Goal: Task Accomplishment & Management: Manage account settings

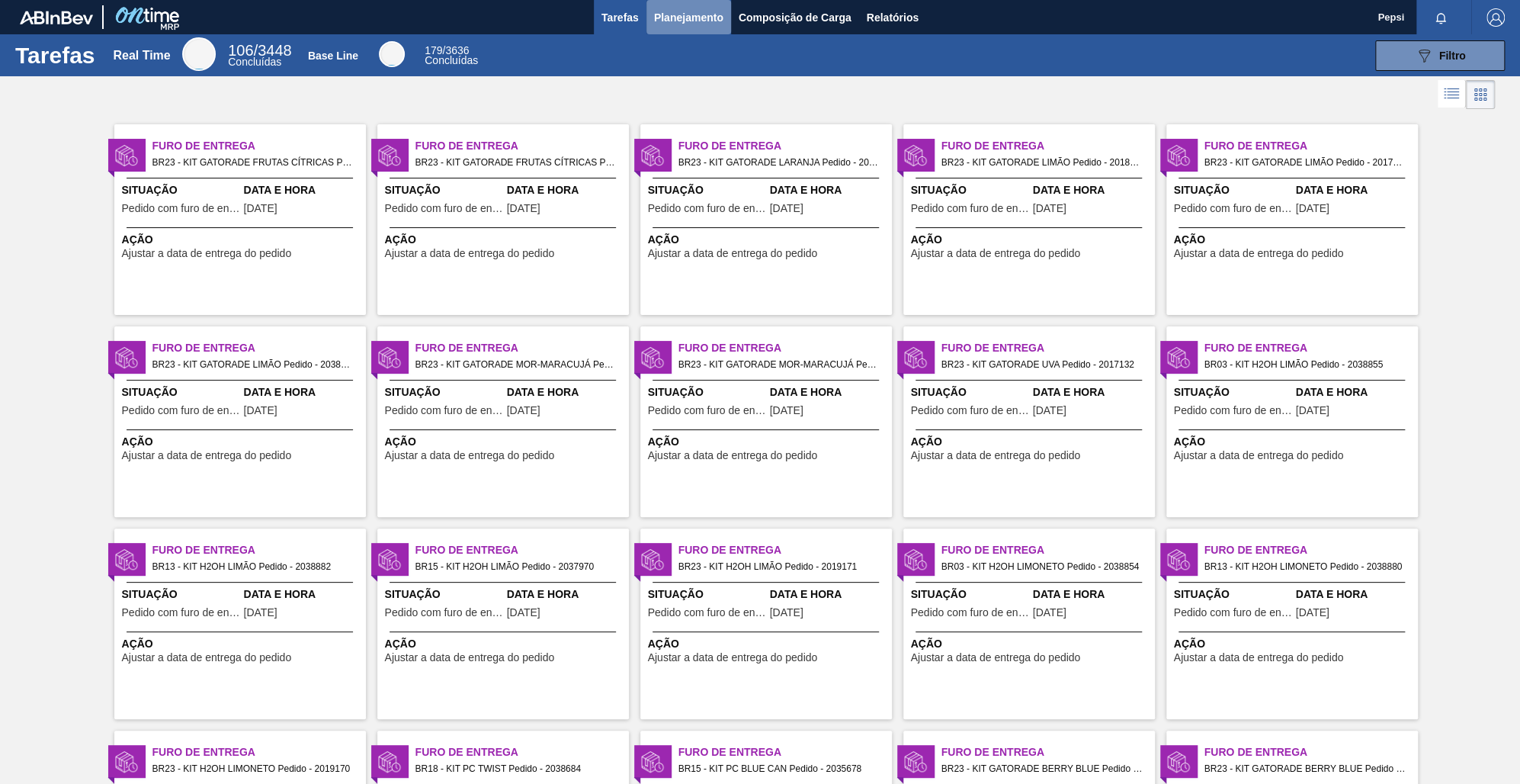
click at [680, 10] on span "Planejamento" at bounding box center [689, 18] width 69 height 18
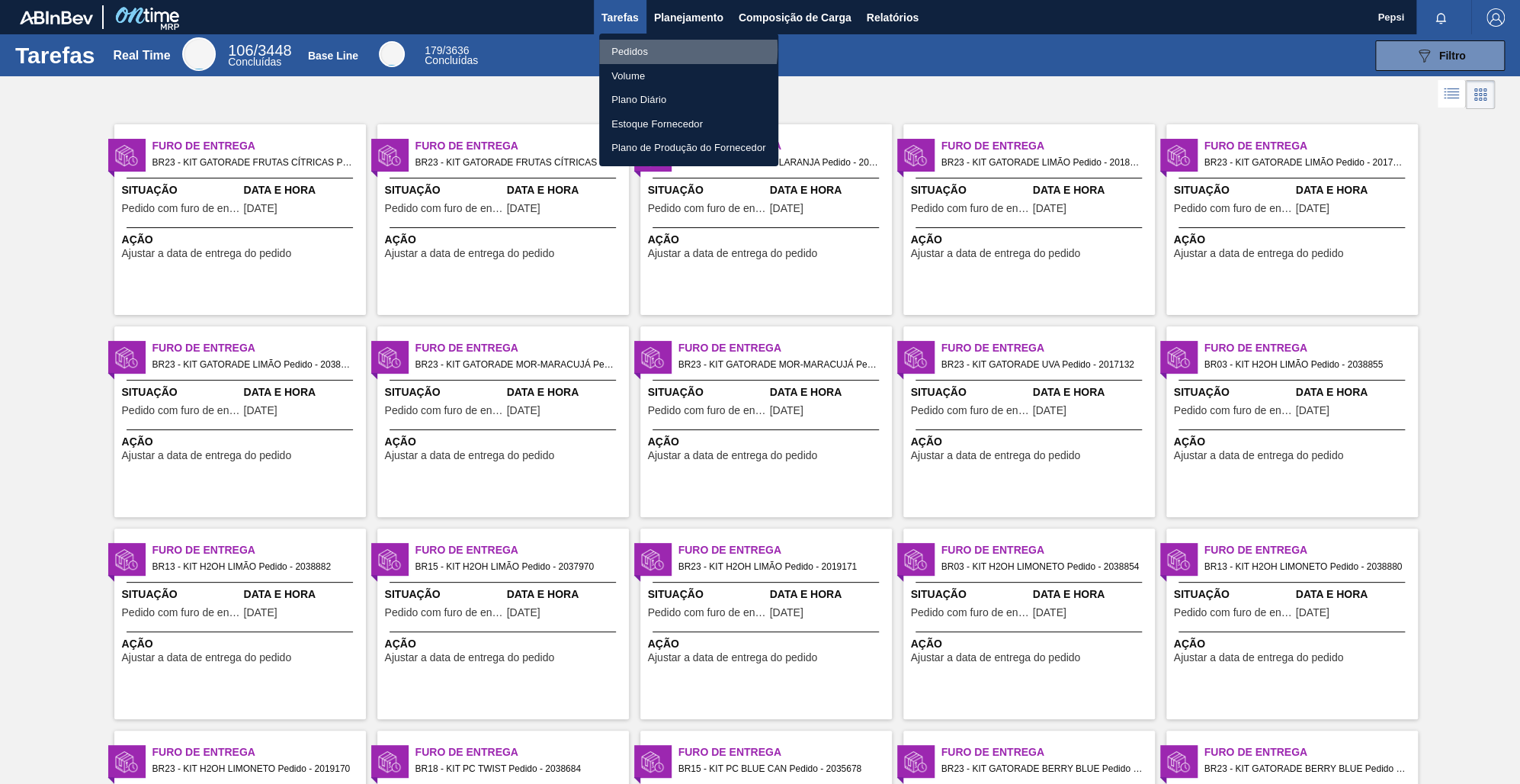
click at [657, 50] on li "Pedidos" at bounding box center [689, 52] width 179 height 24
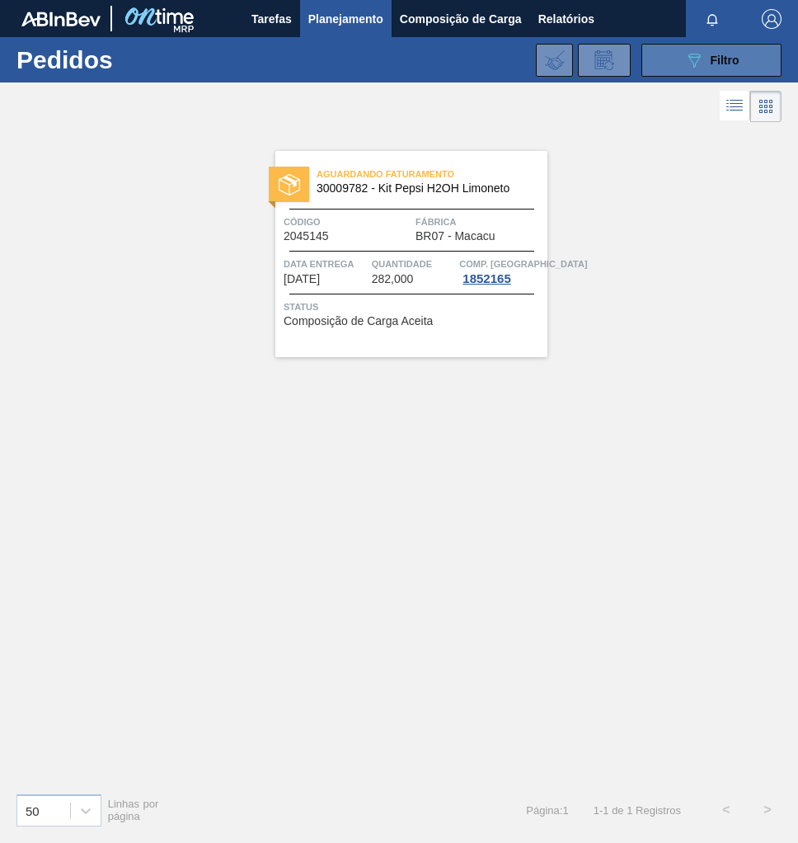
click at [750, 57] on button "089F7B8B-B2A5-4AFE-B5C0-19BA573D28AC Filtro" at bounding box center [712, 60] width 140 height 33
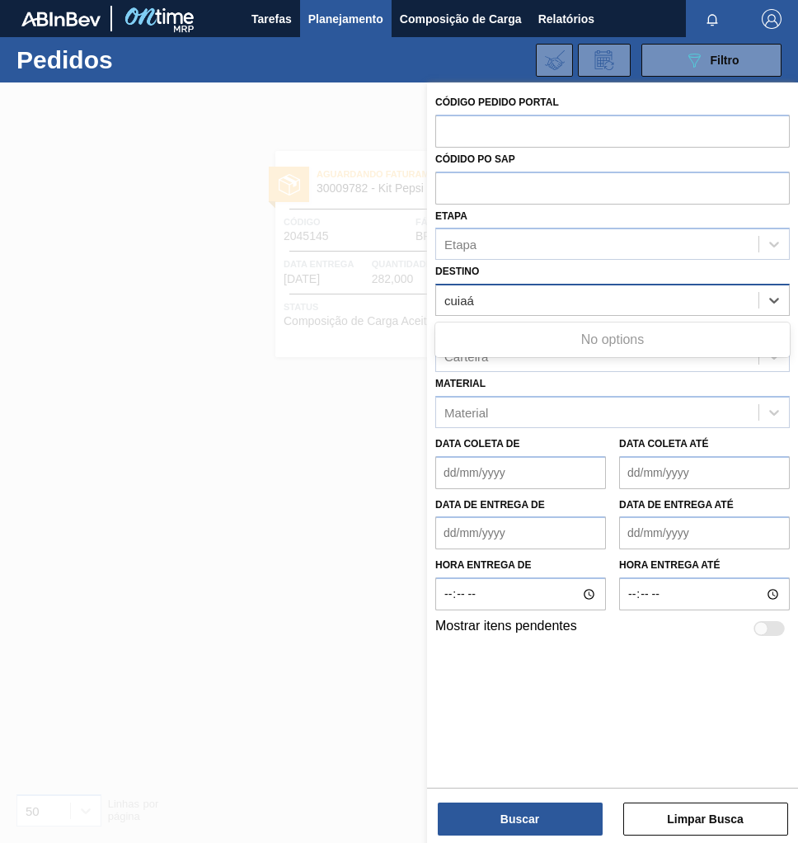
type input "cuia"
click at [568, 350] on div "BR05 - Cuiabá" at bounding box center [612, 341] width 355 height 31
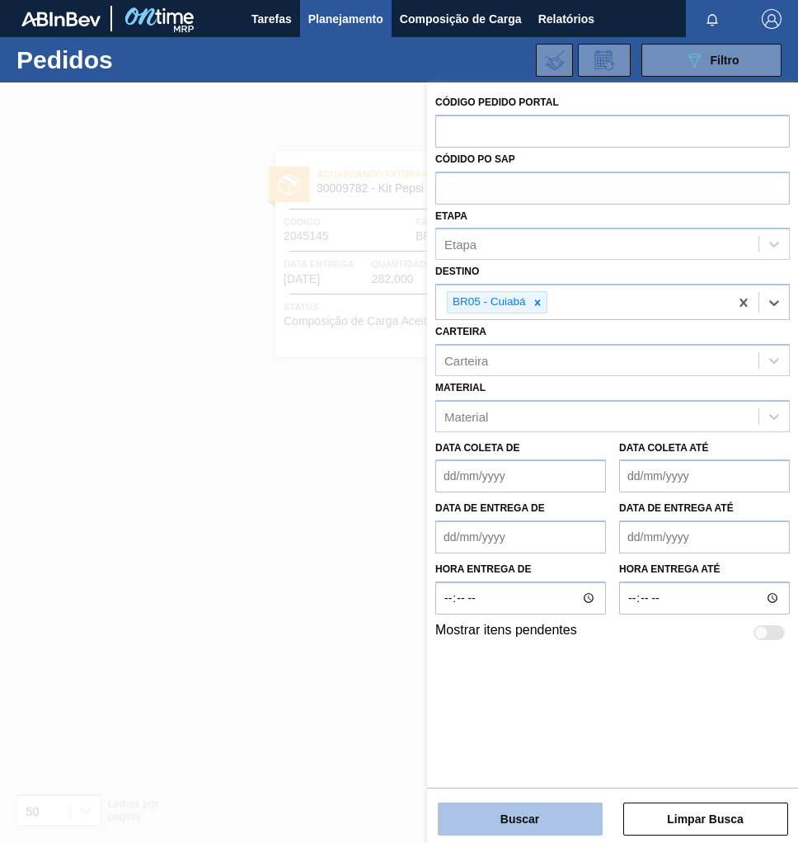
click at [521, 820] on button "Buscar" at bounding box center [520, 818] width 165 height 33
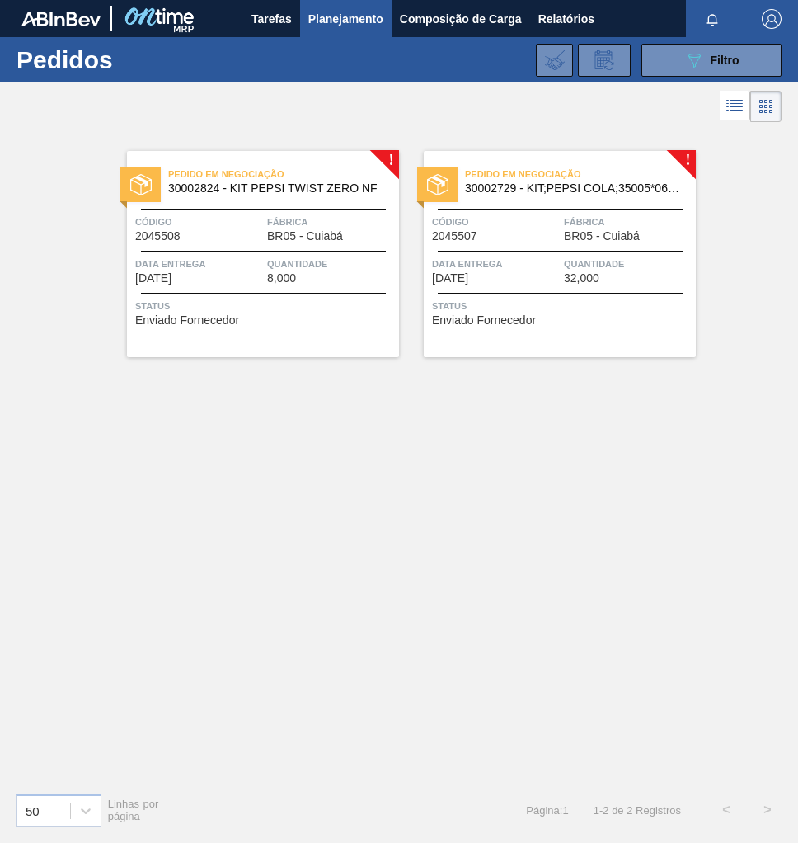
click at [223, 284] on div "Pedido em Negociação 30002824 - KIT PEPSI TWIST ZERO NF Código 2045508 Fábrica …" at bounding box center [263, 254] width 272 height 206
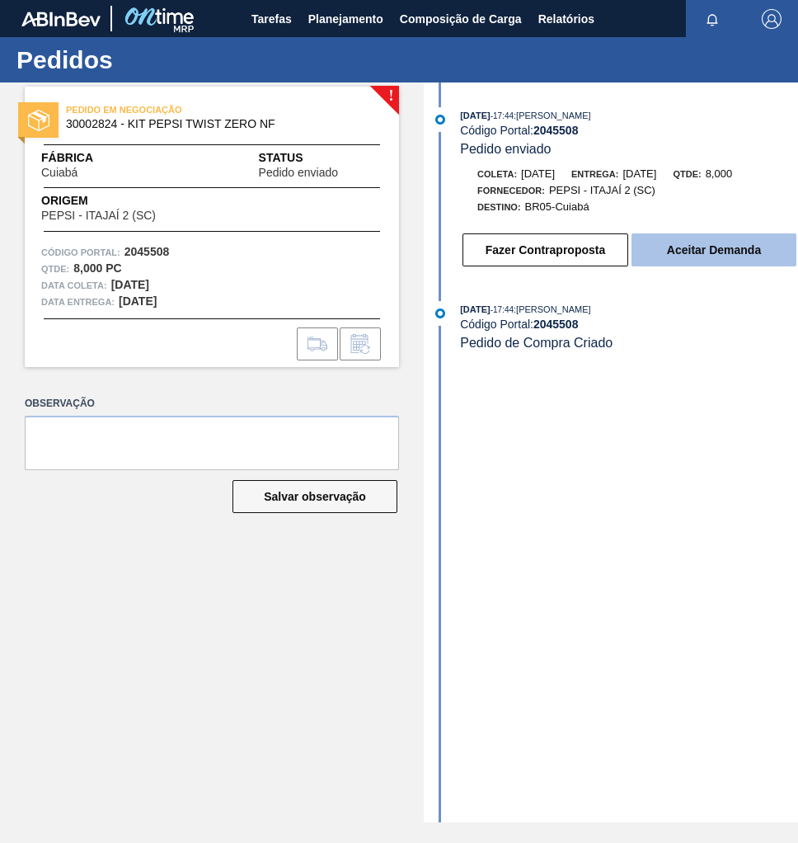
click at [718, 261] on button "Aceitar Demanda" at bounding box center [714, 249] width 165 height 33
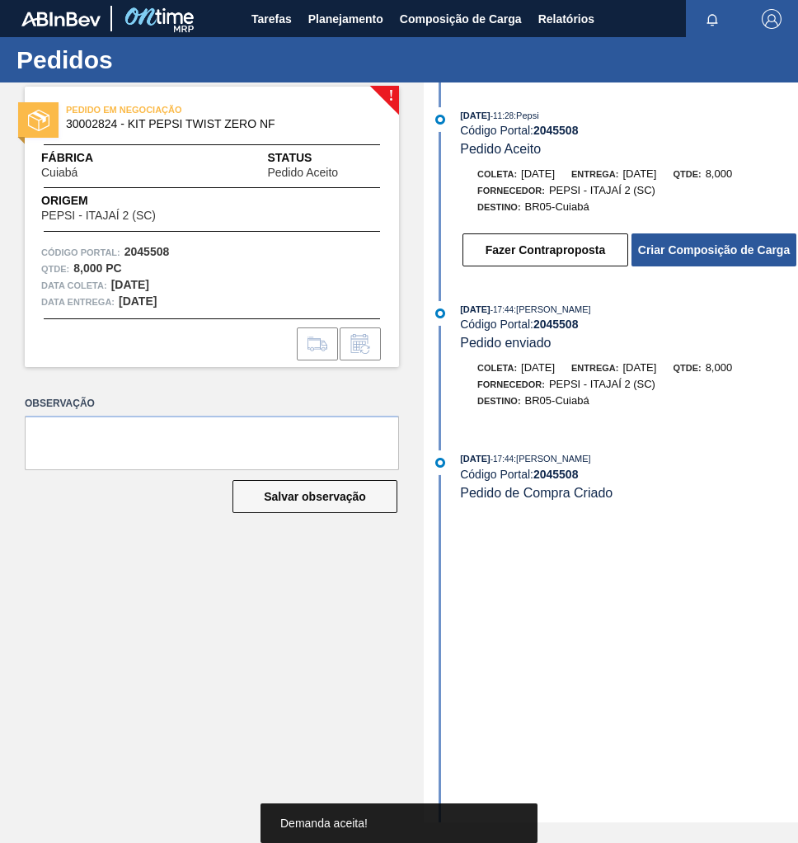
click at [717, 259] on button "Criar Composição de Carga" at bounding box center [714, 249] width 165 height 33
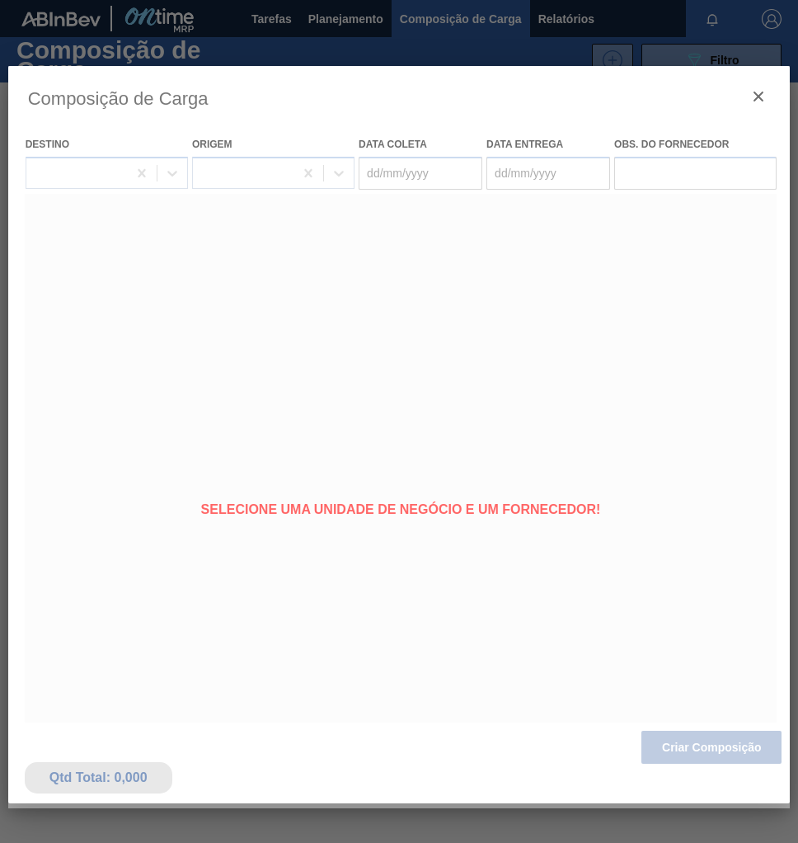
type coleta "[DATE]"
type Entrega "13/10/2025"
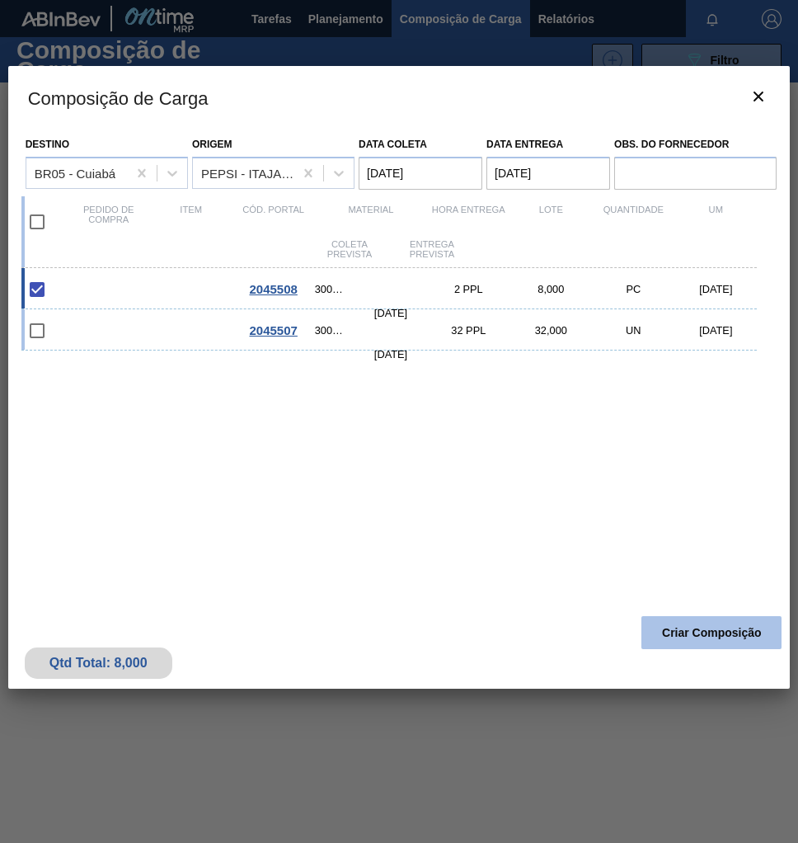
click at [713, 642] on button "Criar Composição" at bounding box center [712, 632] width 140 height 33
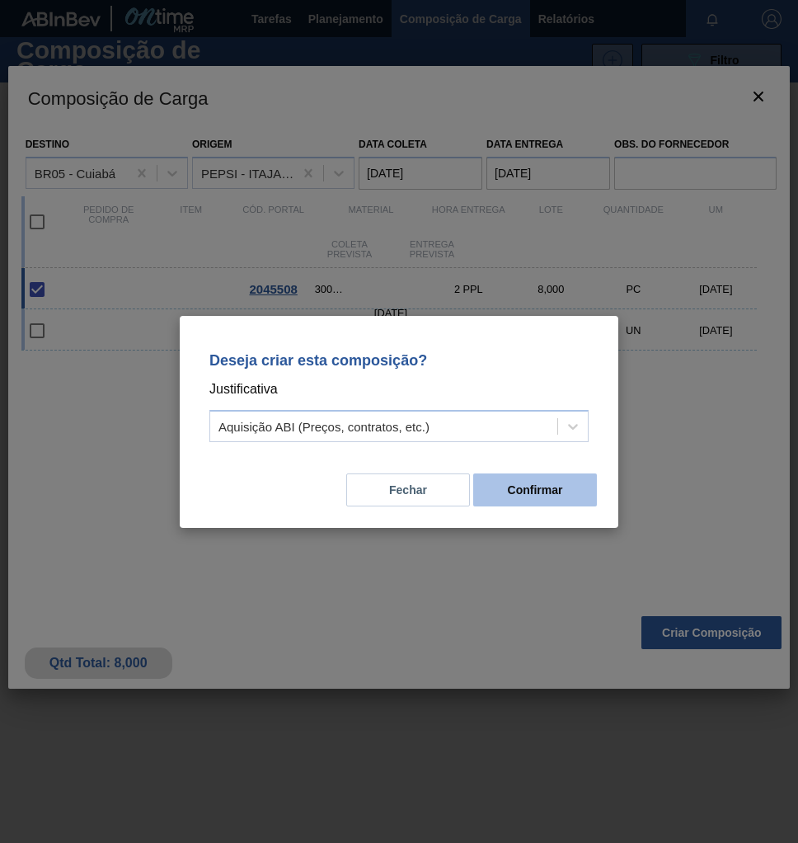
click at [524, 496] on button "Confirmar" at bounding box center [535, 489] width 124 height 33
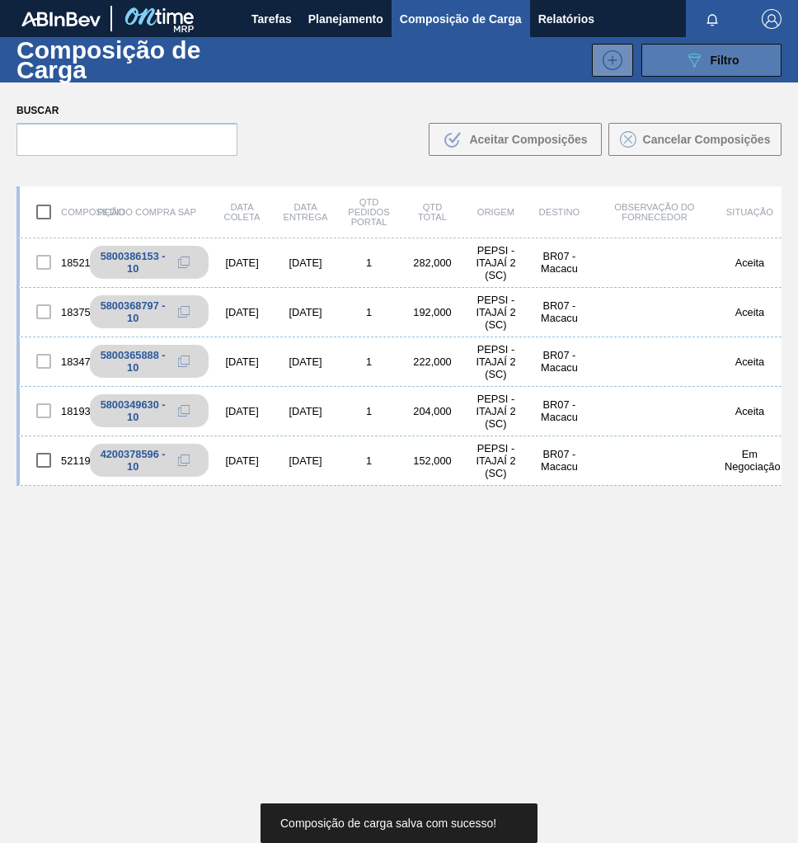
click at [729, 63] on span "Filtro" at bounding box center [725, 60] width 29 height 13
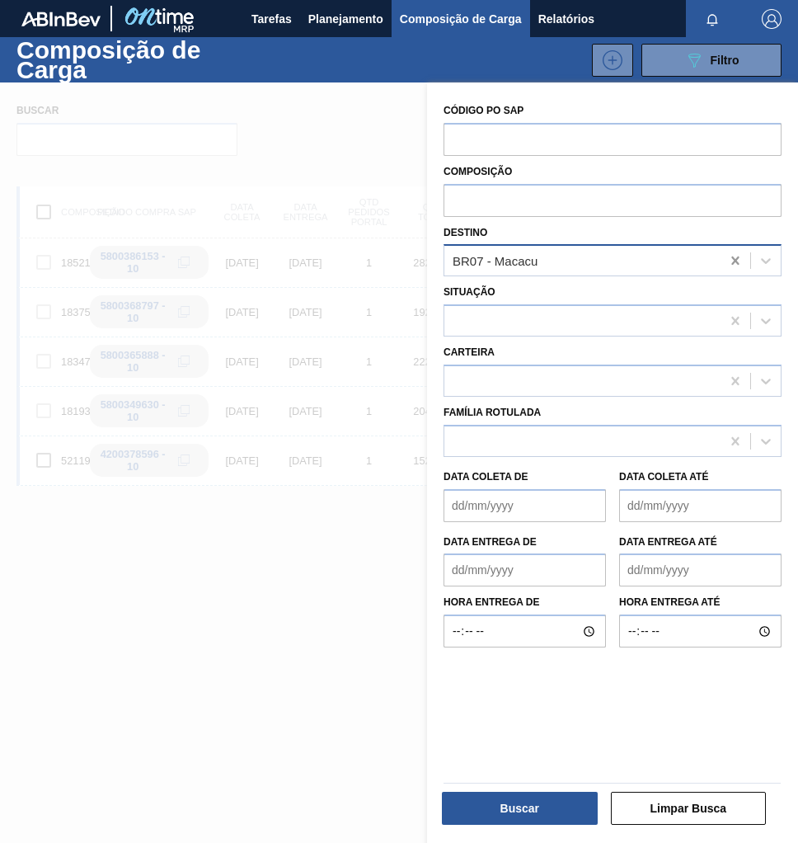
click at [732, 264] on icon at bounding box center [735, 260] width 16 height 16
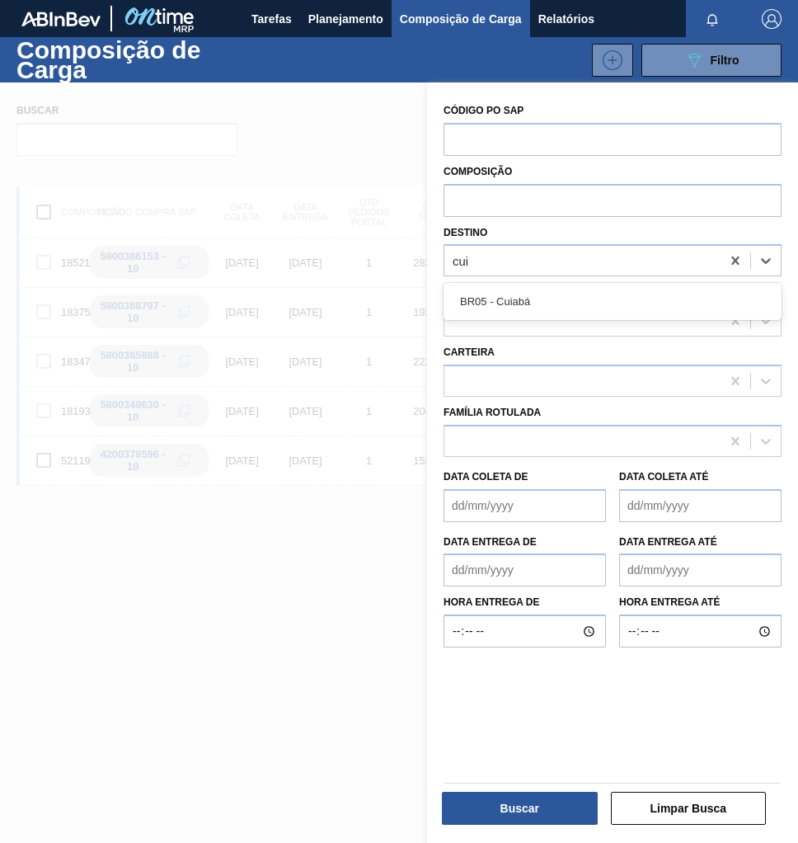
type input "cuia"
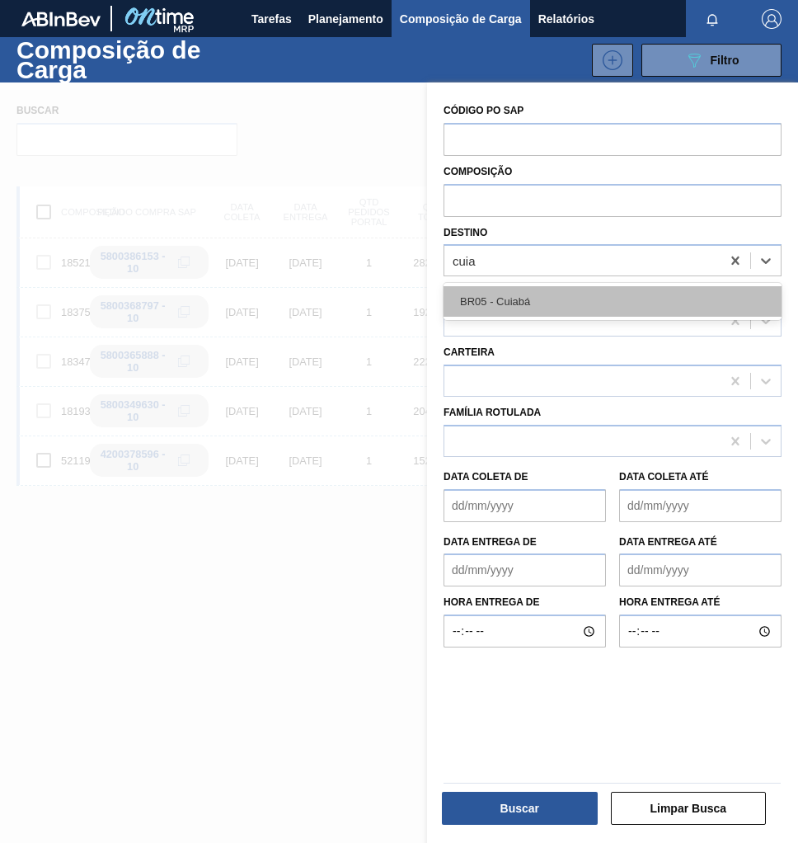
click at [590, 294] on div "BR05 - Cuiabá" at bounding box center [613, 301] width 338 height 31
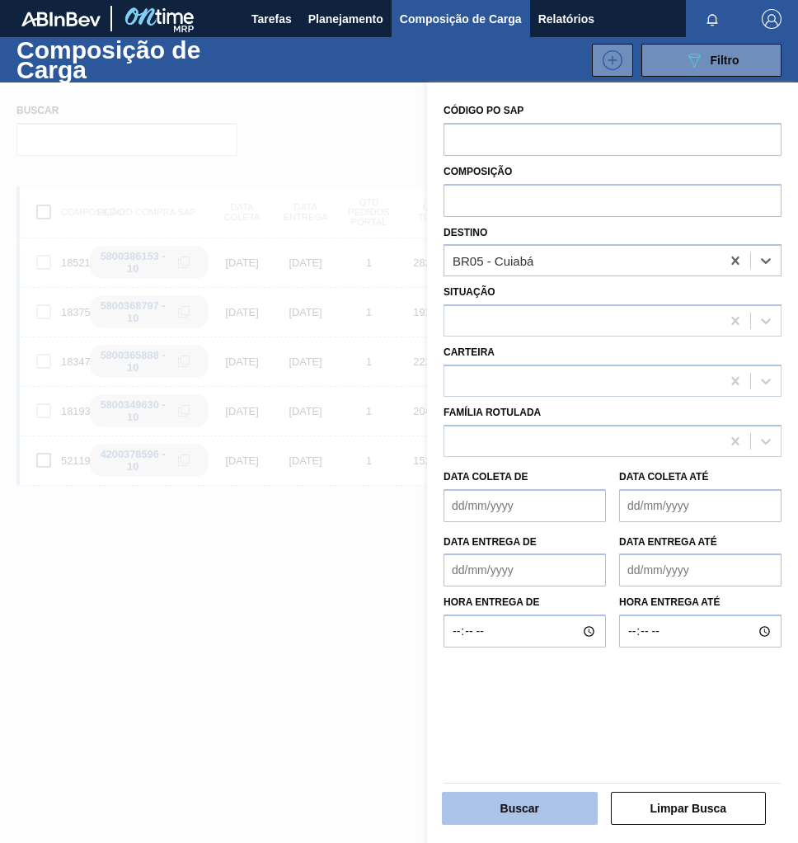
click at [529, 803] on button "Buscar" at bounding box center [520, 808] width 156 height 33
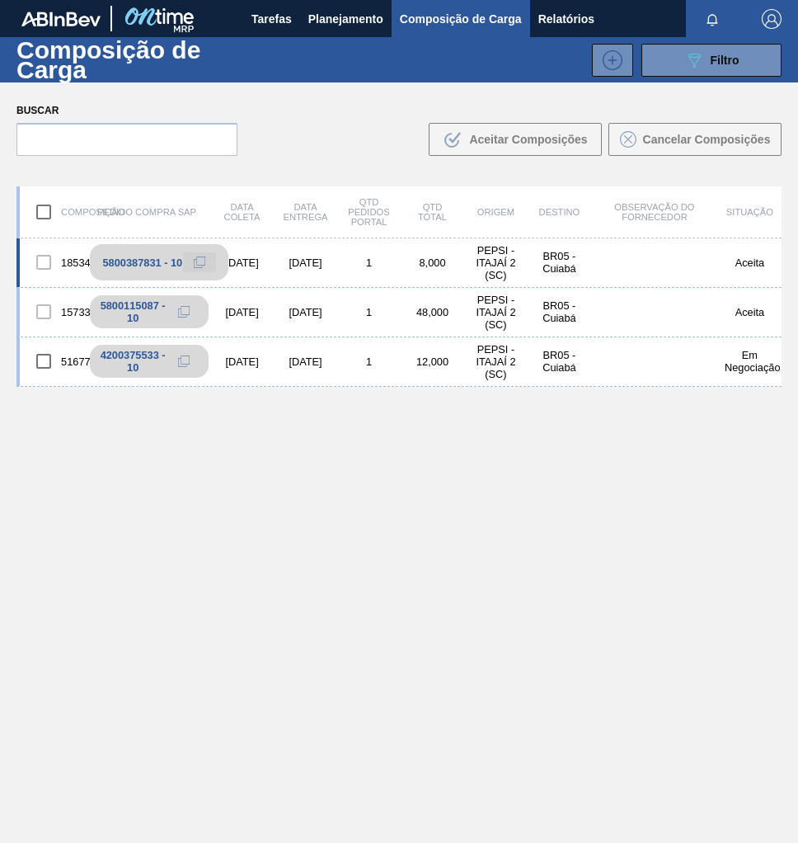
click at [194, 261] on icon at bounding box center [200, 262] width 12 height 12
click at [344, 20] on span "Planejamento" at bounding box center [345, 19] width 75 height 20
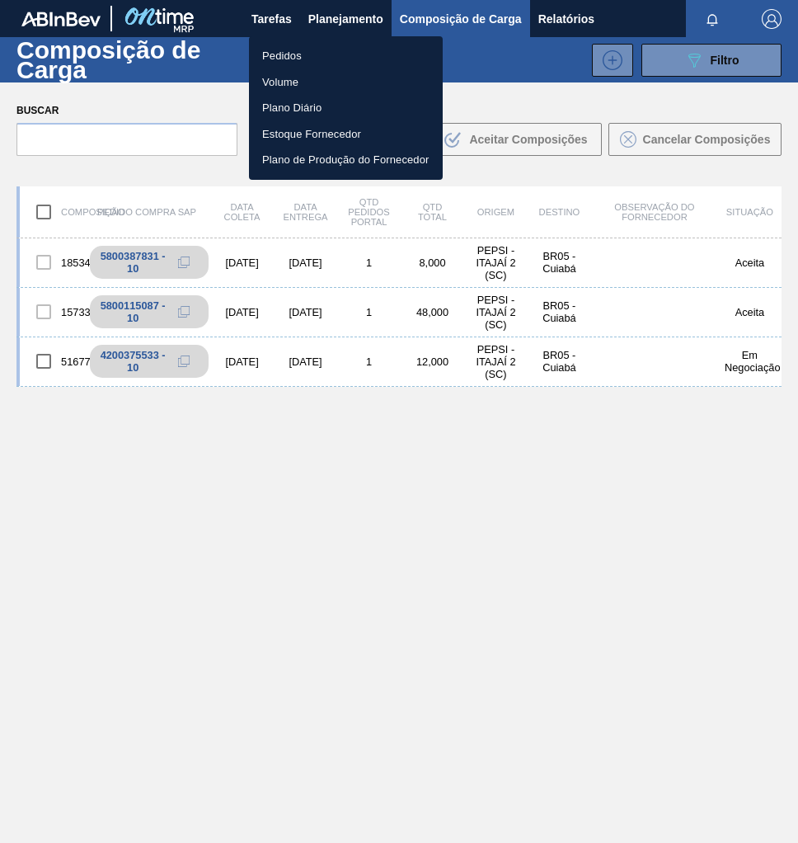
click at [299, 55] on li "Pedidos" at bounding box center [346, 56] width 194 height 26
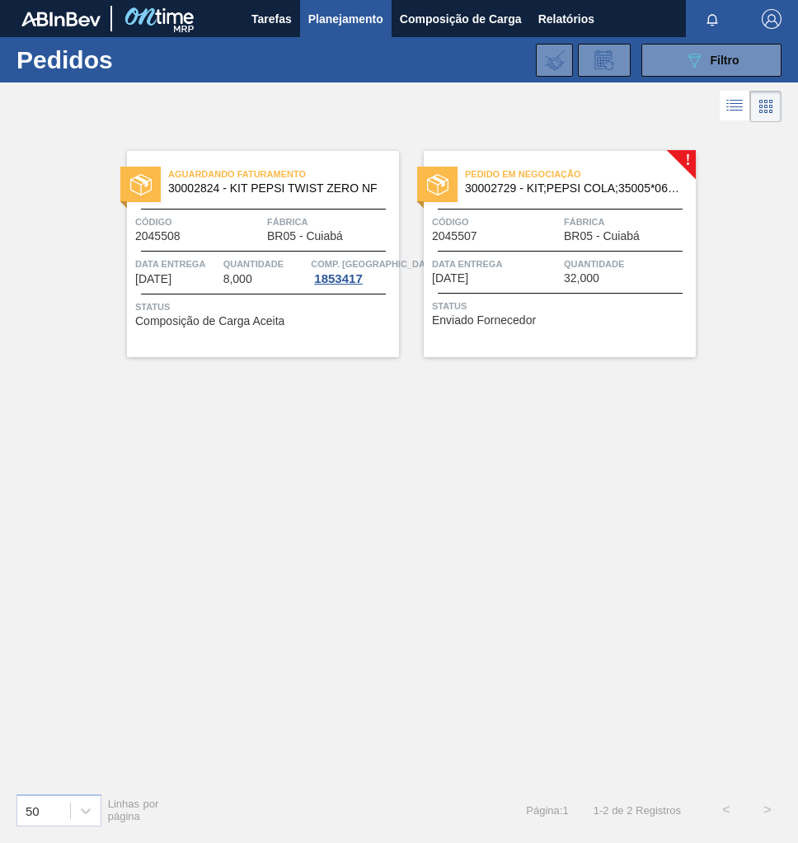
click at [602, 275] on div "Quantidade 32,000" at bounding box center [628, 270] width 128 height 29
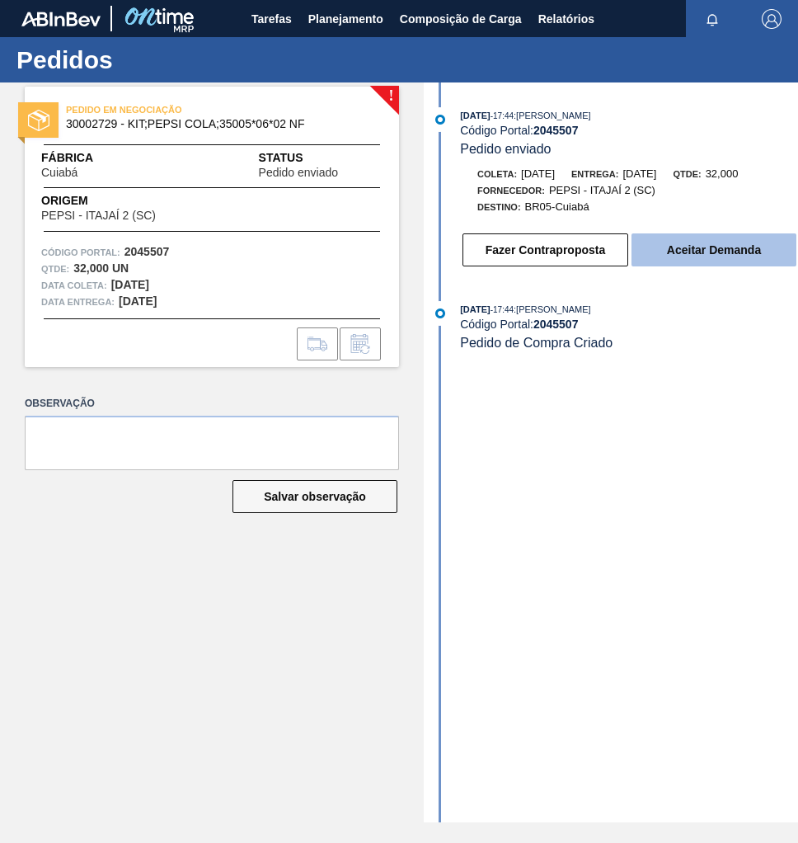
click at [734, 258] on button "Aceitar Demanda" at bounding box center [714, 249] width 165 height 33
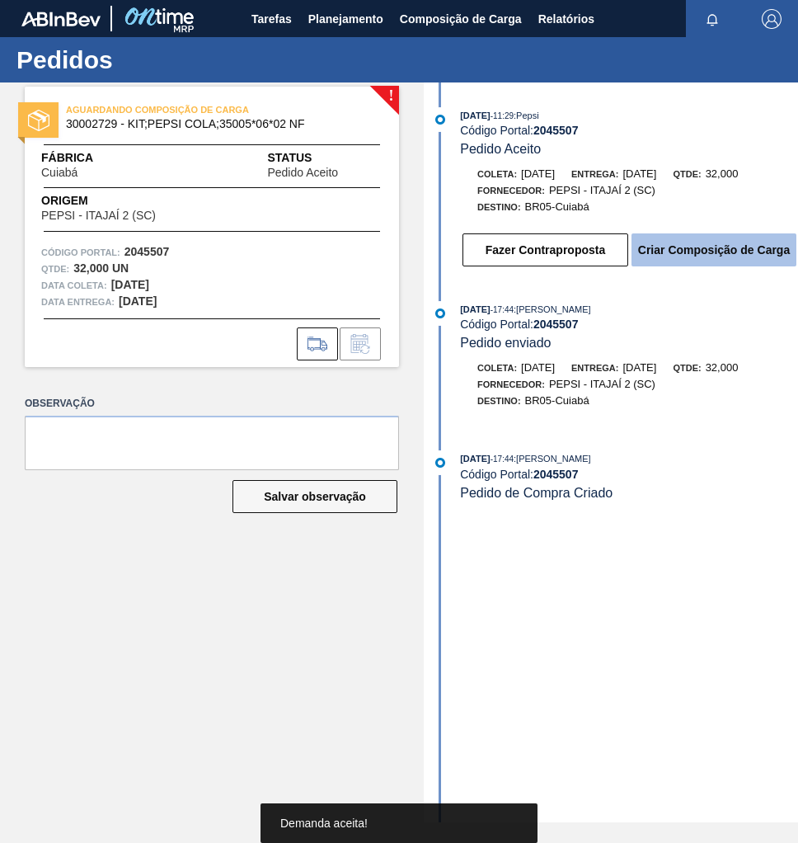
click at [707, 252] on button "Criar Composição de Carga" at bounding box center [714, 249] width 165 height 33
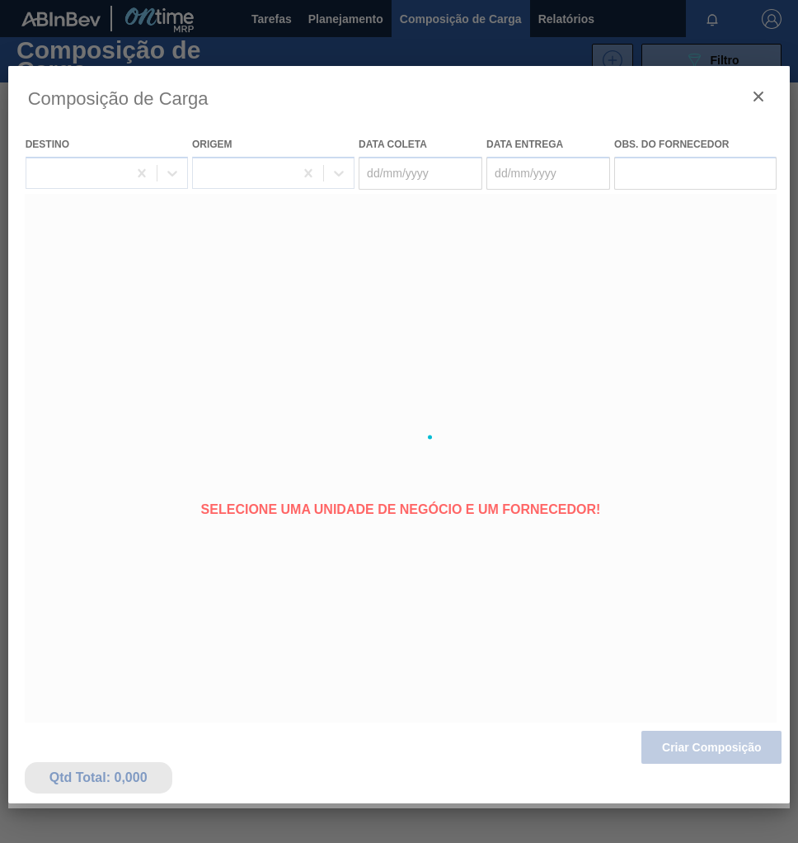
type coleta "[DATE]"
type Entrega "13/10/2025"
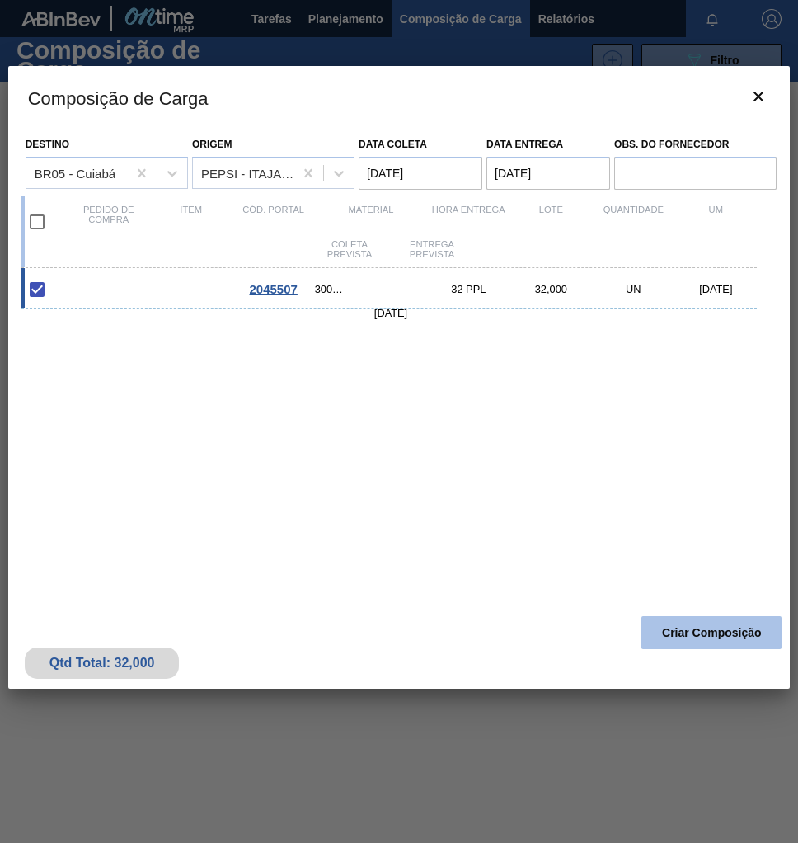
click at [692, 639] on button "Criar Composição" at bounding box center [712, 632] width 140 height 33
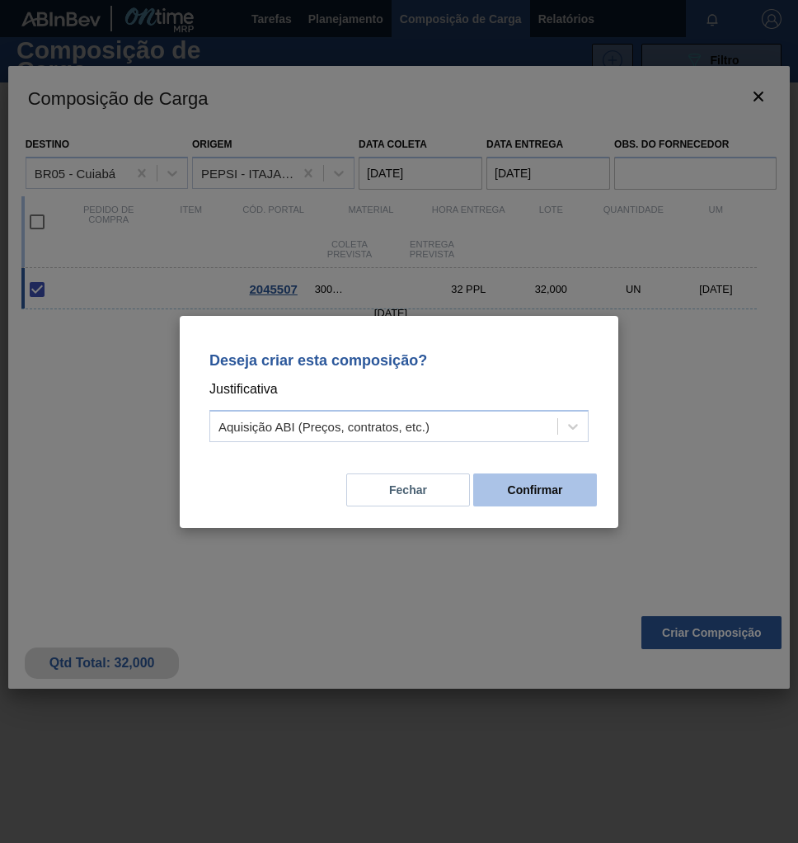
click at [557, 502] on button "Confirmar" at bounding box center [535, 489] width 124 height 33
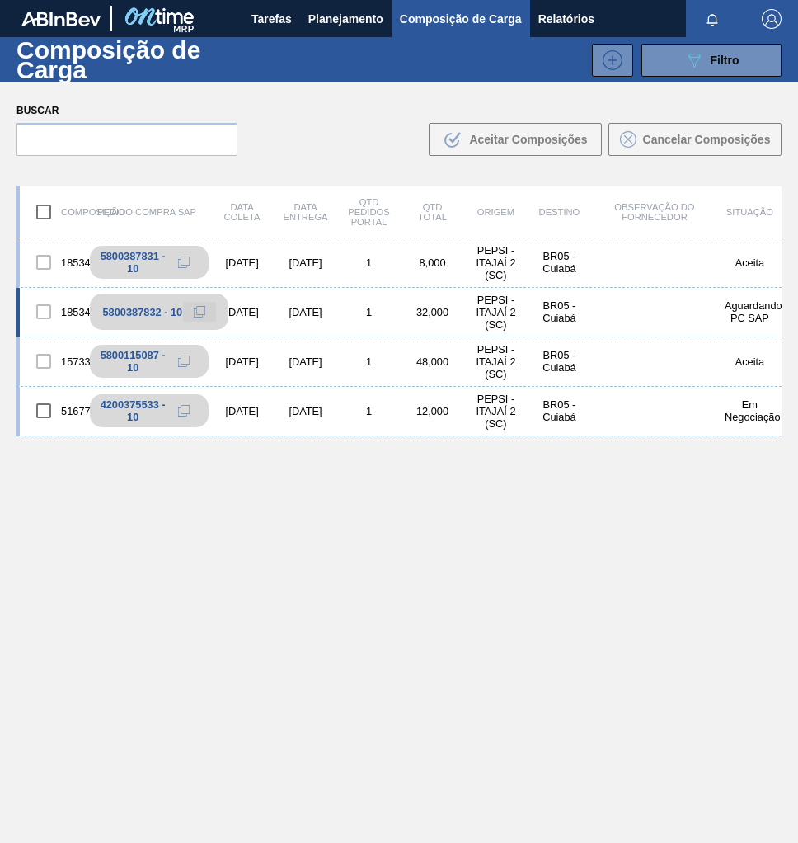
click at [200, 313] on icon at bounding box center [200, 312] width 12 height 12
click at [312, 24] on span "Planejamento" at bounding box center [345, 19] width 75 height 20
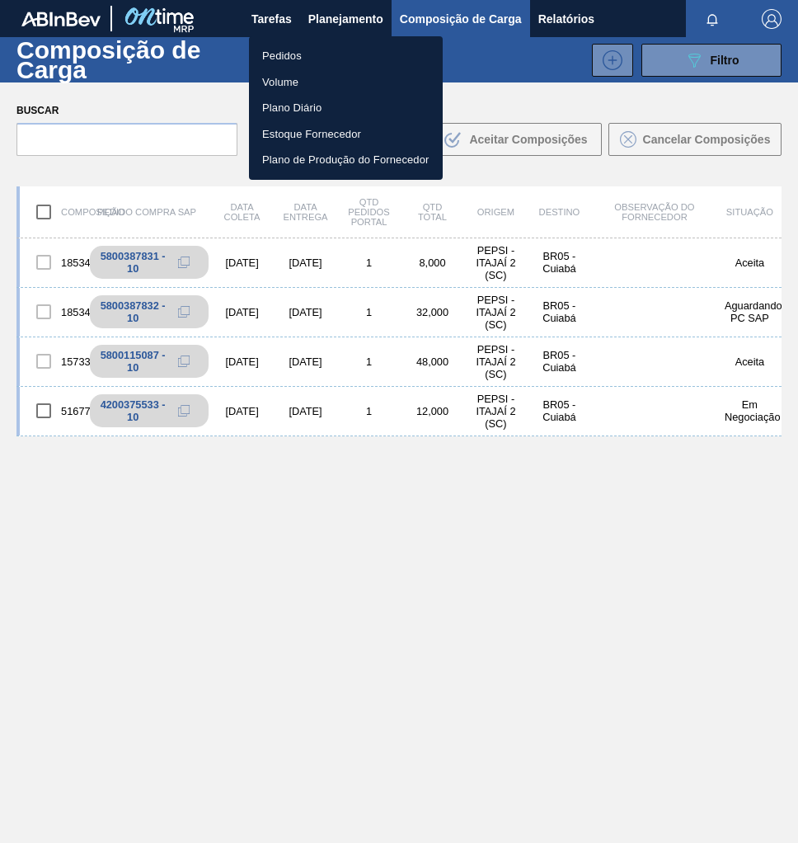
click at [281, 52] on li "Pedidos" at bounding box center [346, 56] width 194 height 26
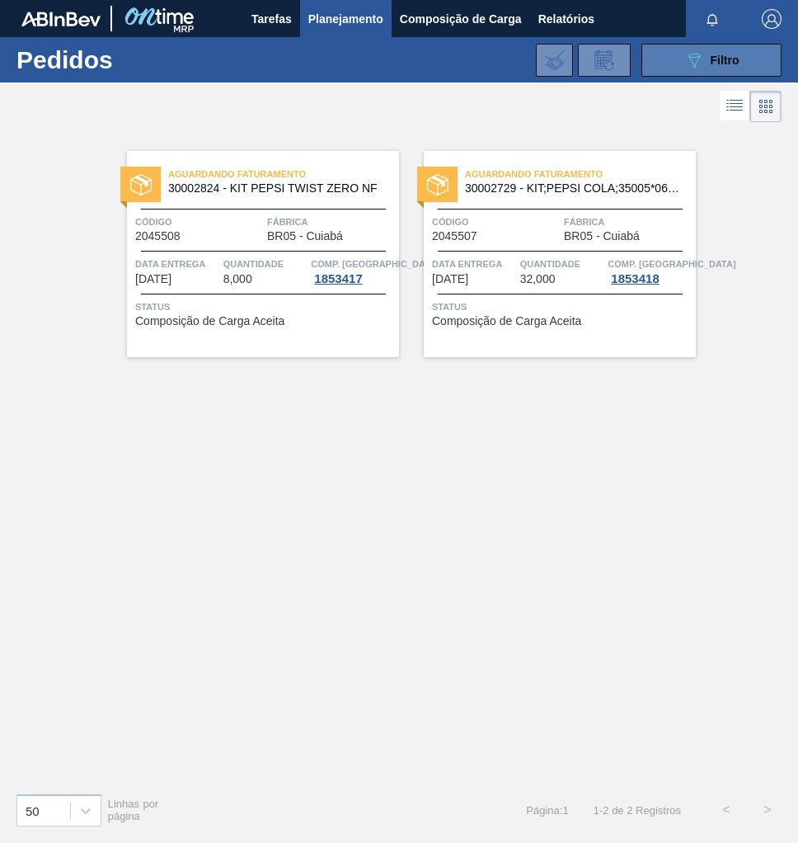
click at [717, 64] on span "Filtro" at bounding box center [725, 60] width 29 height 13
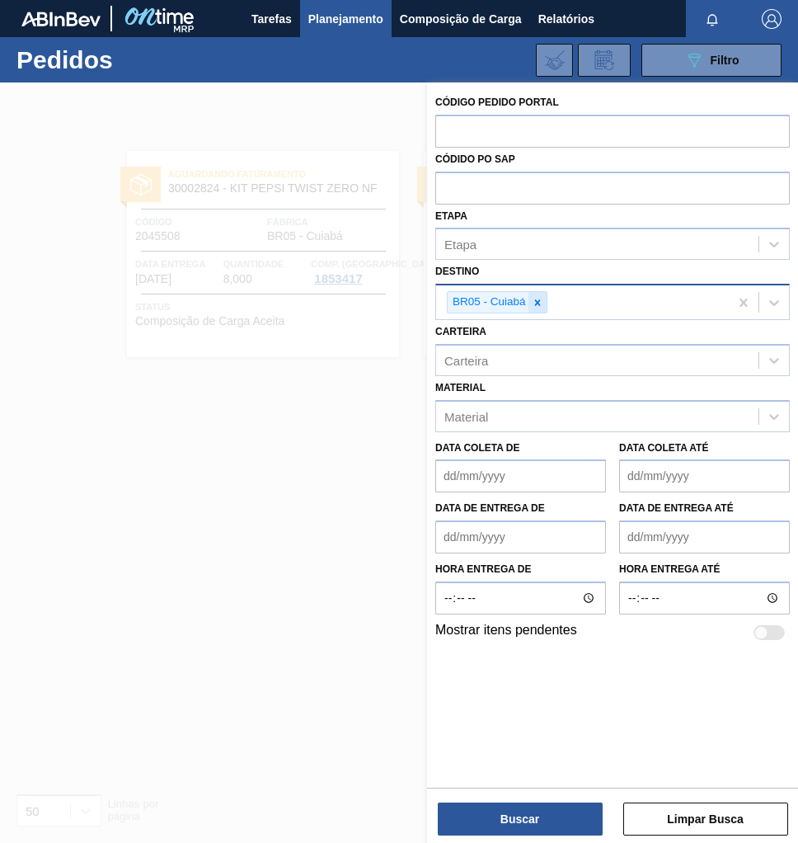
click at [544, 300] on div at bounding box center [538, 302] width 18 height 21
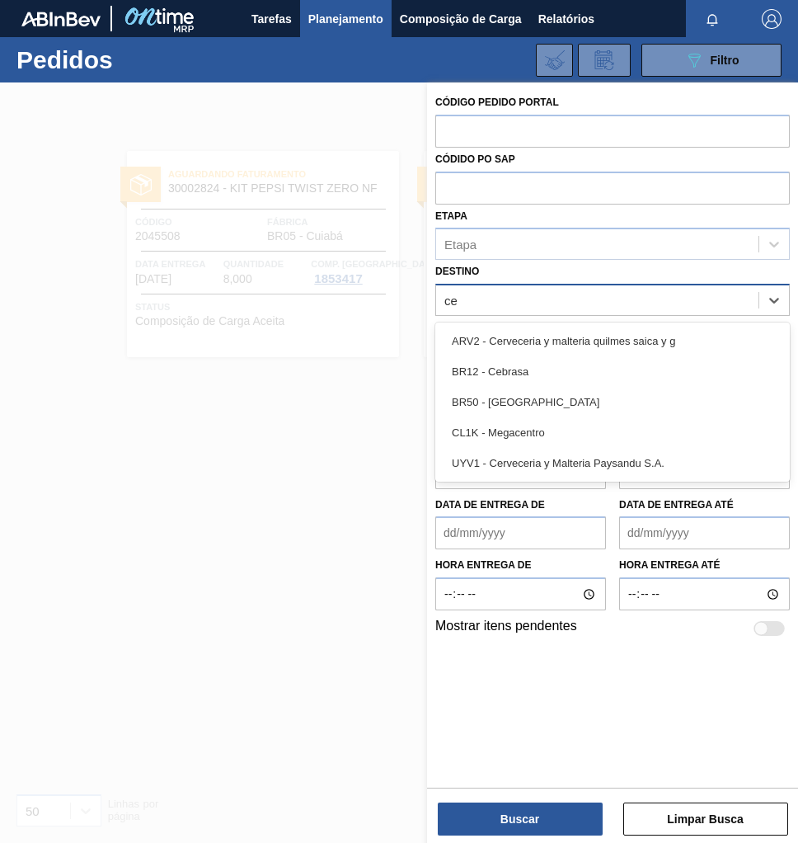
type input "ceb"
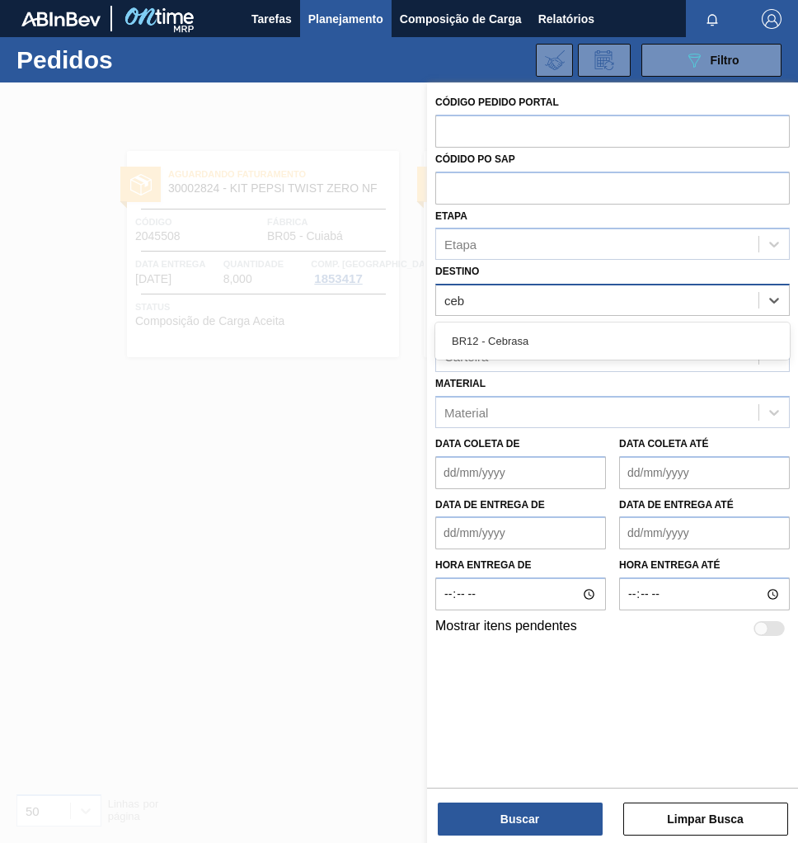
drag, startPoint x: 506, startPoint y: 345, endPoint x: 496, endPoint y: 357, distance: 16.4
click at [505, 346] on div "BR12 - Cebrasa" at bounding box center [612, 341] width 355 height 31
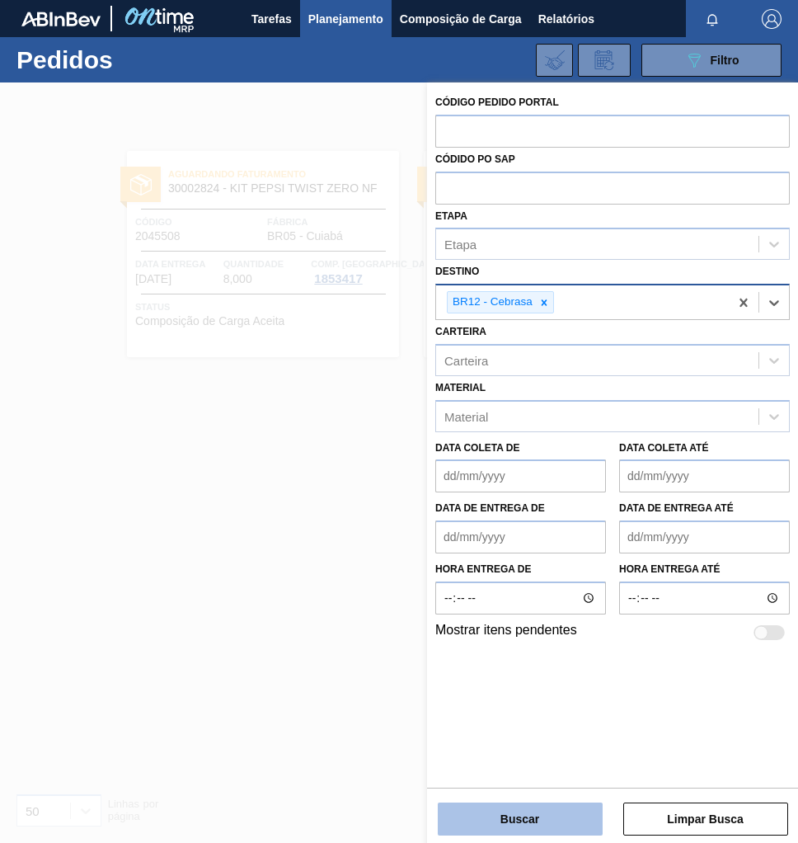
click at [573, 819] on button "Buscar" at bounding box center [520, 818] width 165 height 33
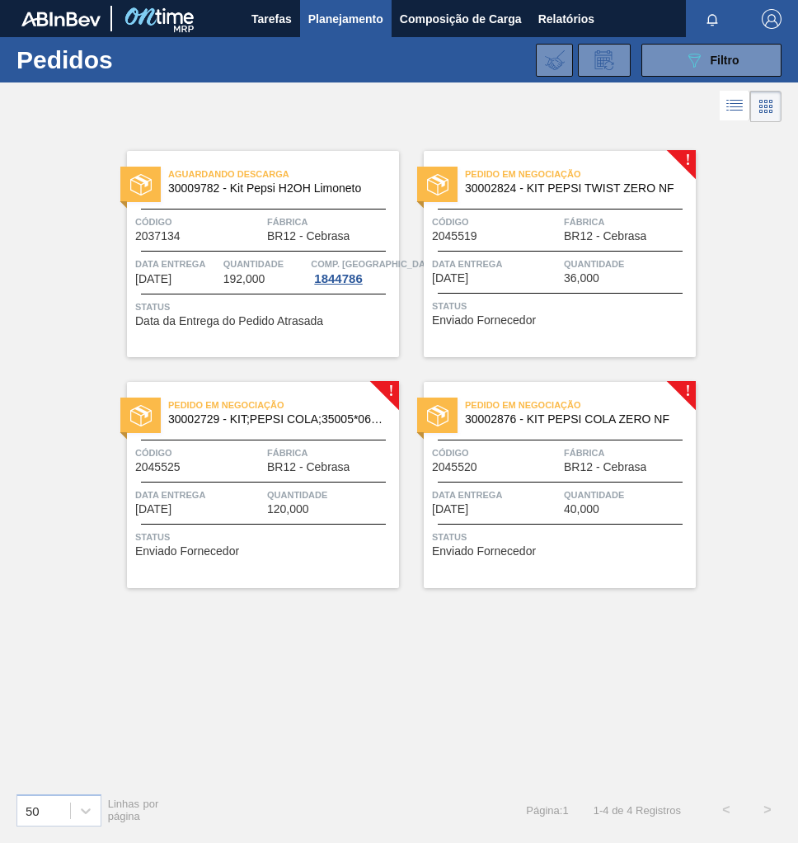
click at [598, 275] on span "36,000" at bounding box center [581, 278] width 35 height 12
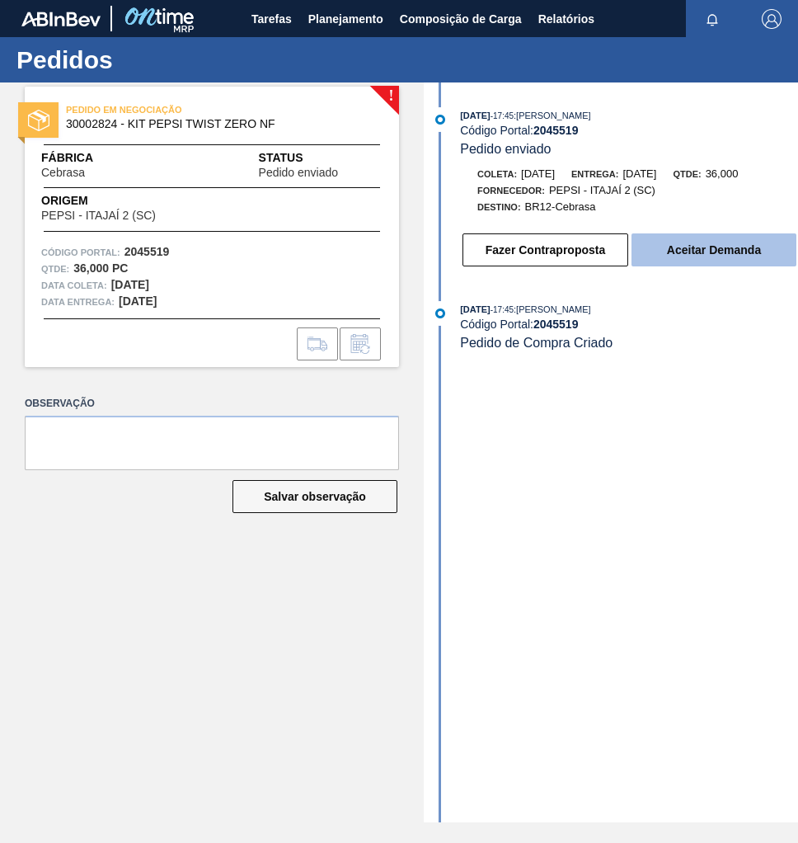
click at [690, 259] on button "Aceitar Demanda" at bounding box center [714, 249] width 165 height 33
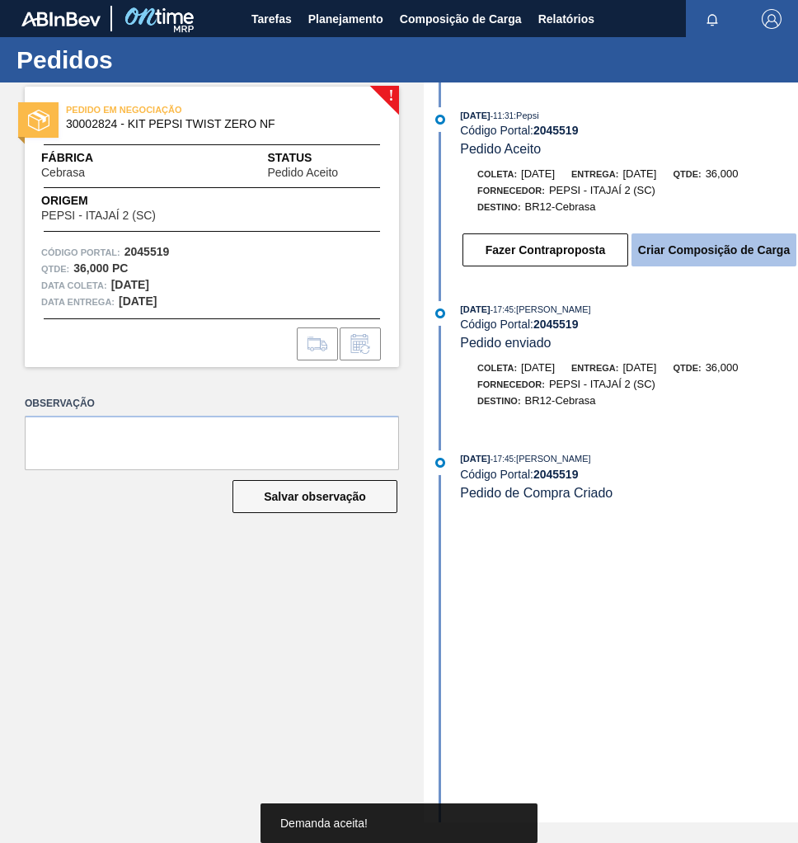
click at [684, 251] on button "Criar Composição de Carga" at bounding box center [714, 249] width 165 height 33
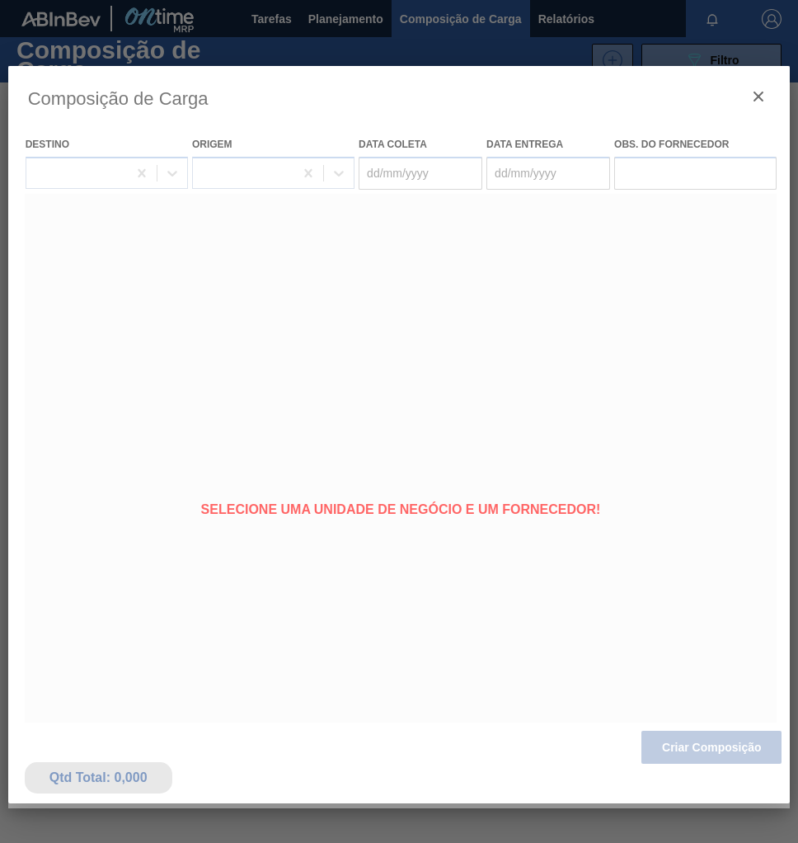
type coleta "[DATE]"
type Entrega "[DATE]"
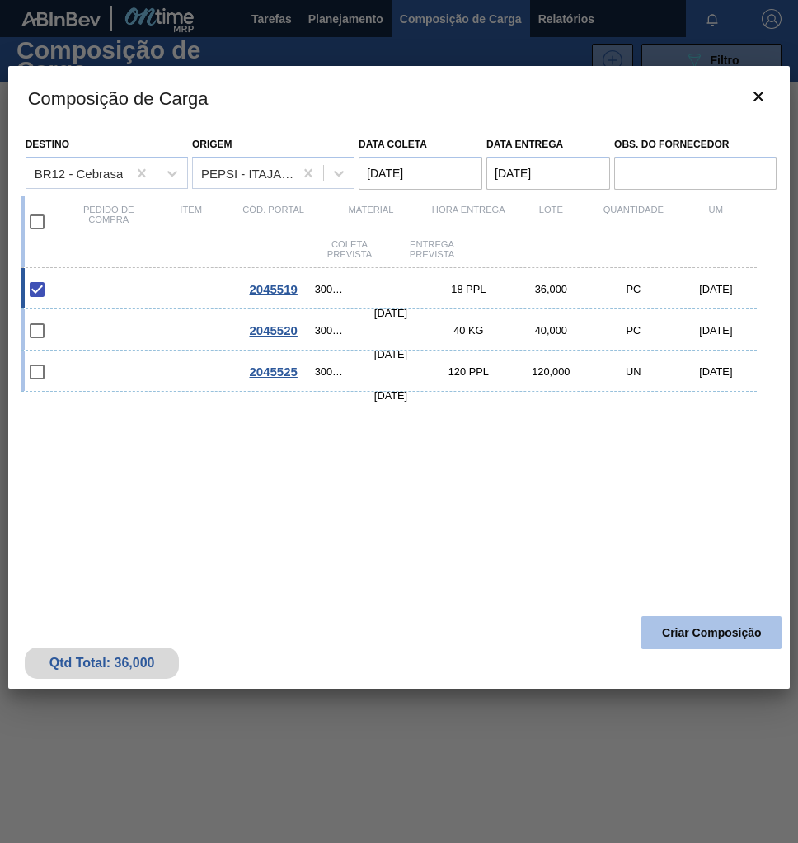
click at [706, 644] on button "Criar Composição" at bounding box center [712, 632] width 140 height 33
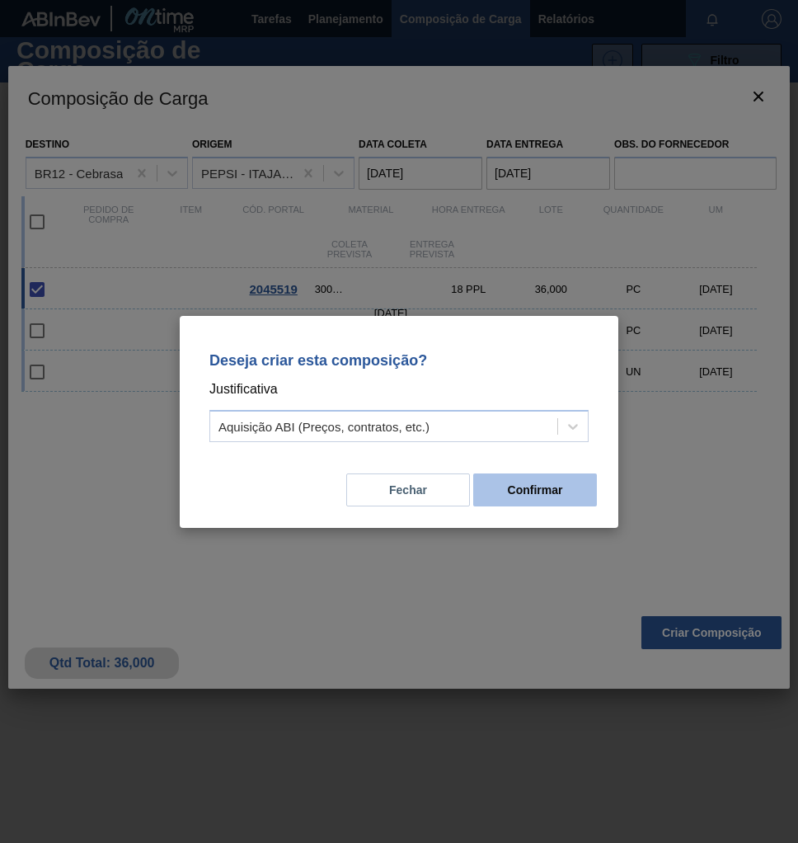
click at [575, 500] on button "Confirmar" at bounding box center [535, 489] width 124 height 33
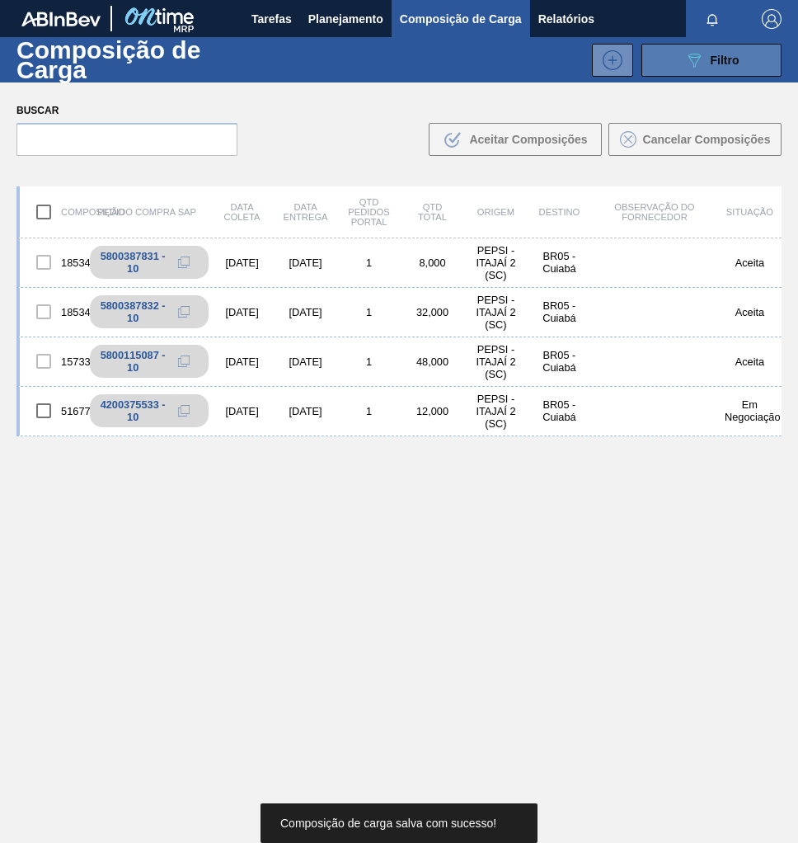
click at [650, 57] on button "089F7B8B-B2A5-4AFE-B5C0-19BA573D28AC Filtro" at bounding box center [712, 60] width 140 height 33
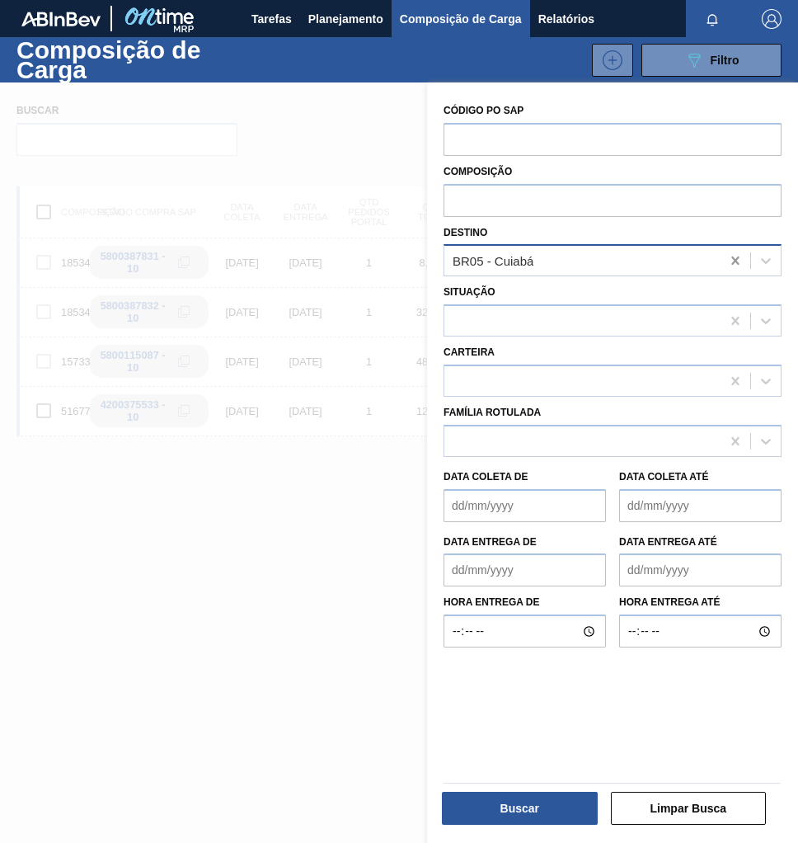
click at [736, 261] on icon at bounding box center [735, 260] width 16 height 16
type input "cebrasa"
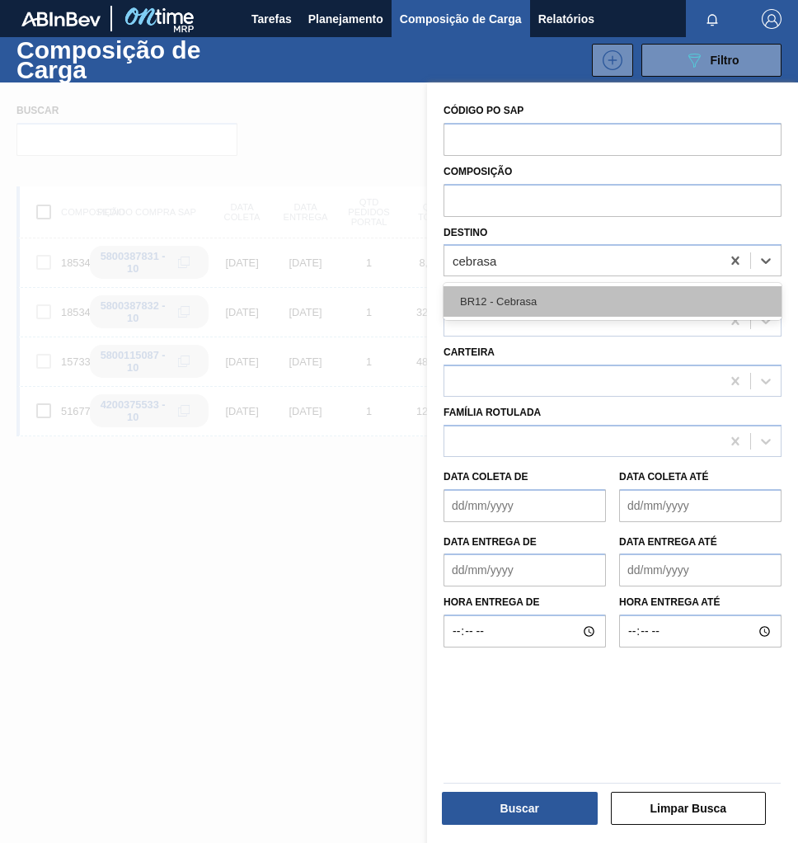
click at [600, 305] on div "BR12 - Cebrasa" at bounding box center [613, 301] width 338 height 31
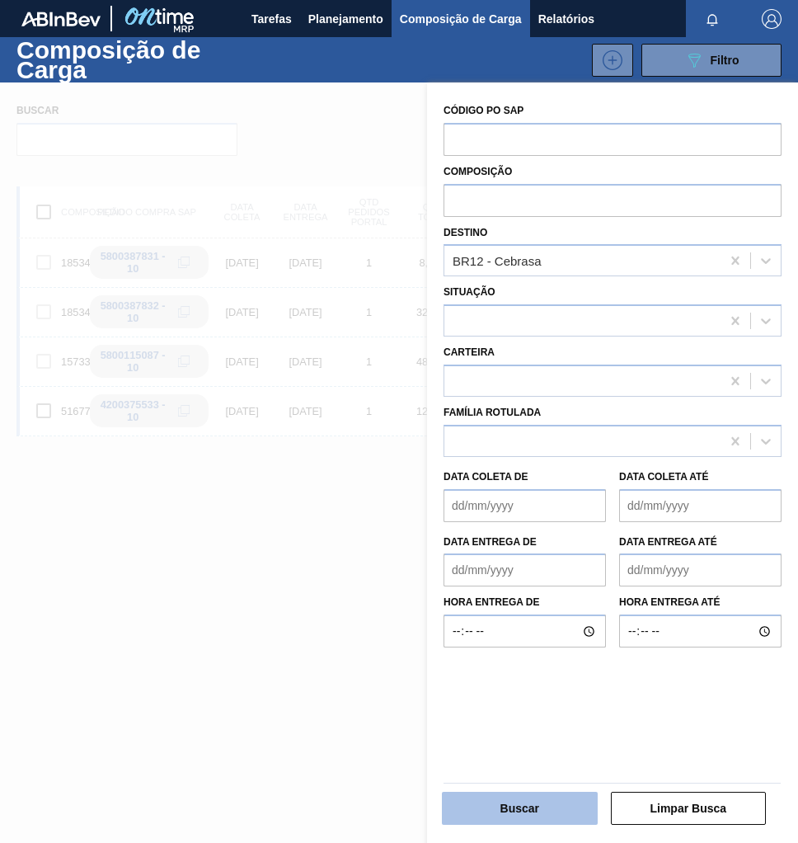
click at [524, 796] on button "Buscar" at bounding box center [520, 808] width 156 height 33
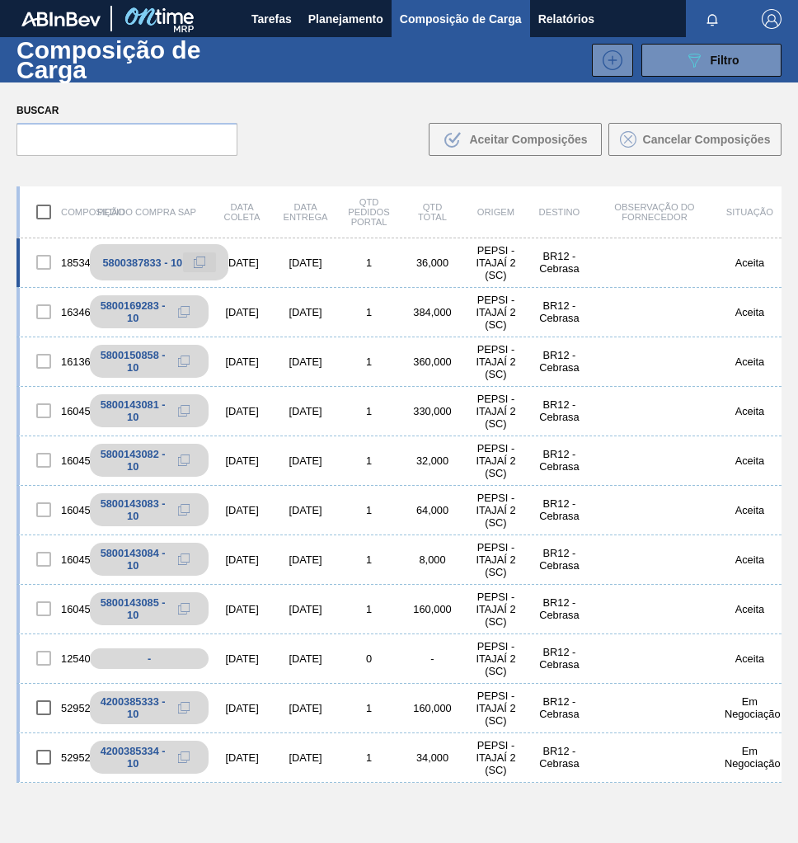
click at [198, 261] on icon at bounding box center [200, 262] width 12 height 12
click at [331, 22] on span "Planejamento" at bounding box center [345, 19] width 75 height 20
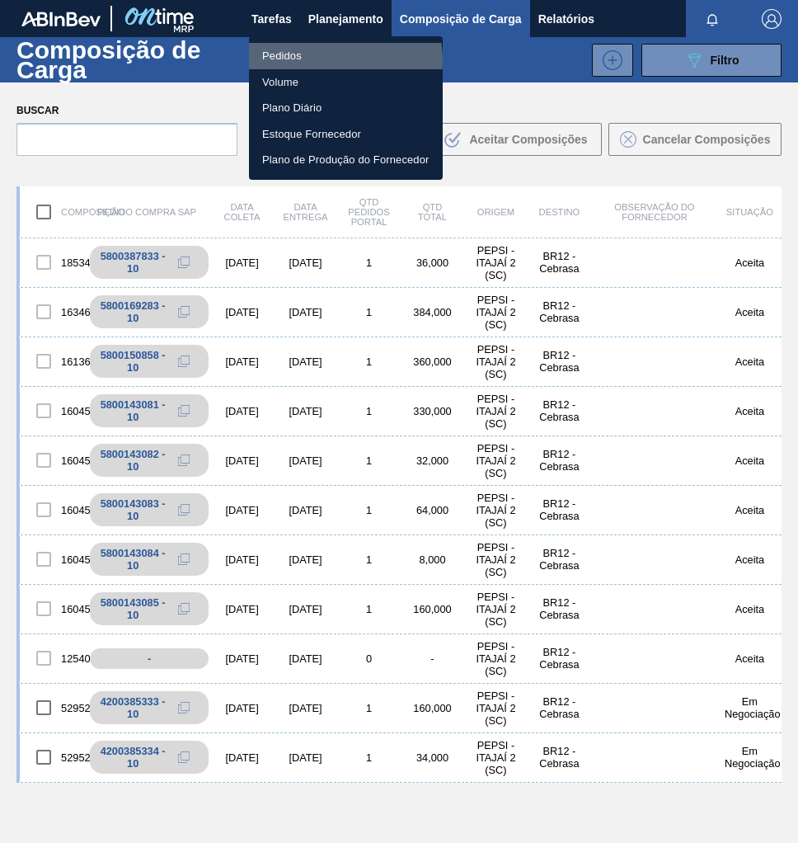
click at [311, 61] on li "Pedidos" at bounding box center [346, 56] width 194 height 26
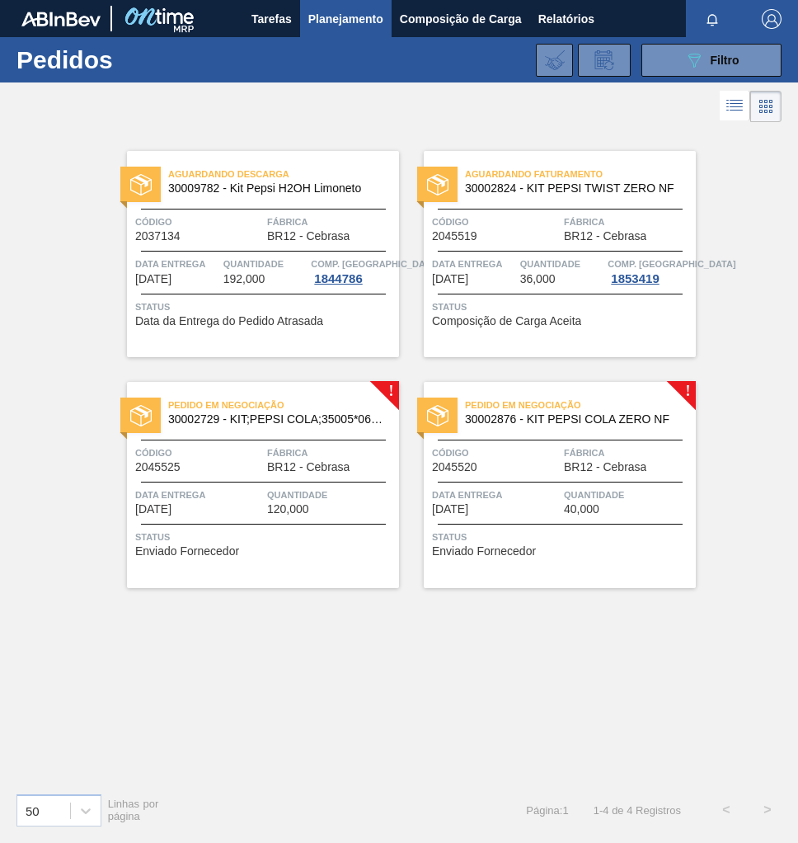
click at [234, 473] on div "Pedido em Negociação 30002729 - KIT;PEPSI COLA;35005*06*02 NF Código 2045525 Fá…" at bounding box center [263, 485] width 272 height 206
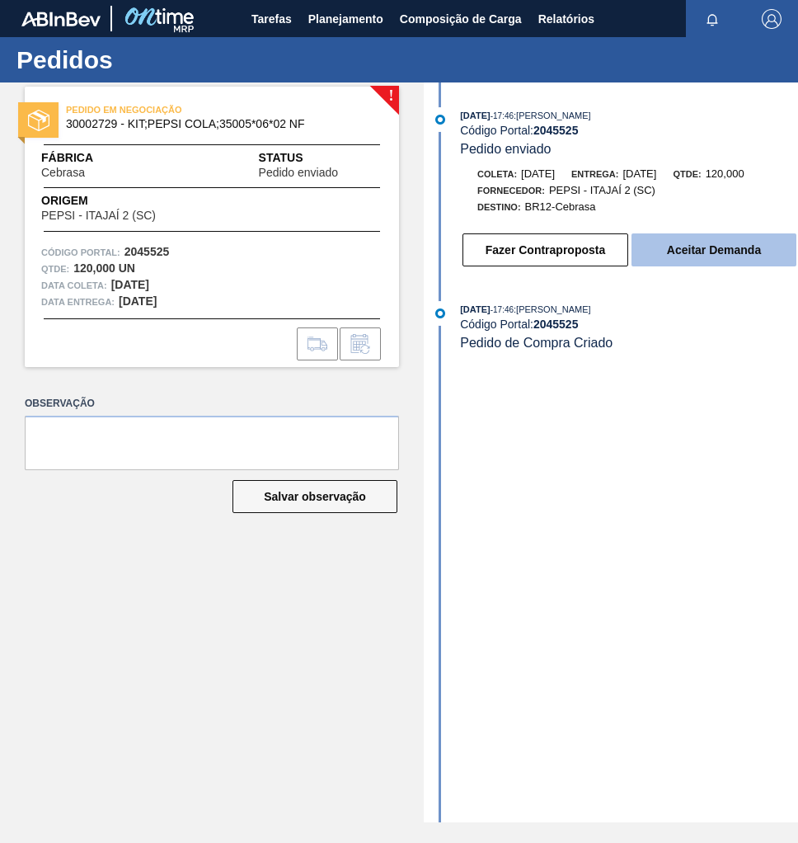
click at [697, 258] on button "Aceitar Demanda" at bounding box center [714, 249] width 165 height 33
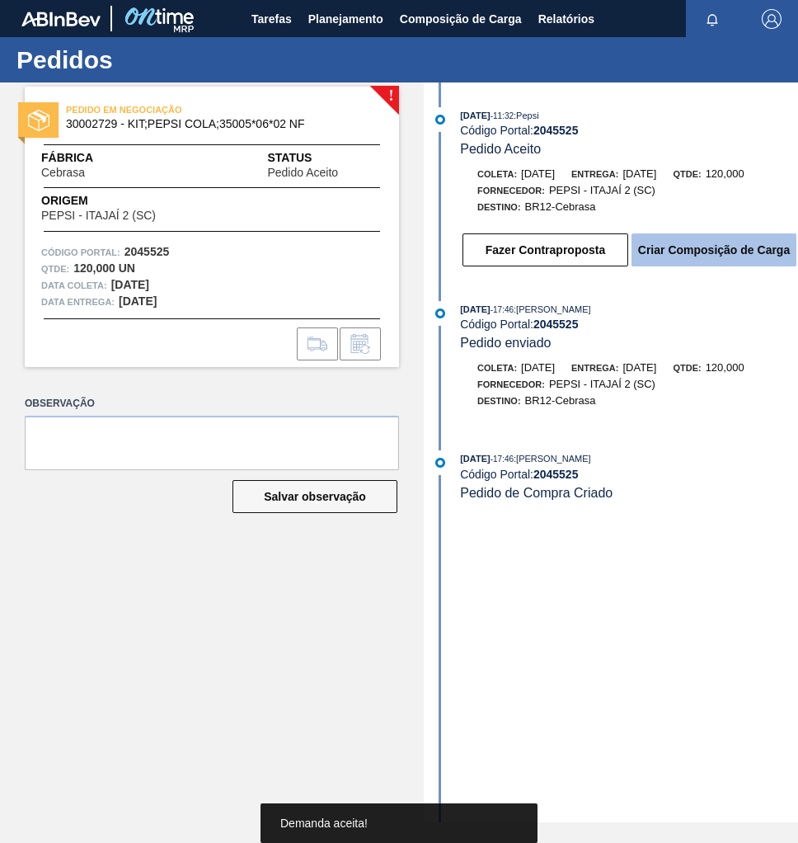
click at [701, 260] on button "Criar Composição de Carga" at bounding box center [714, 249] width 165 height 33
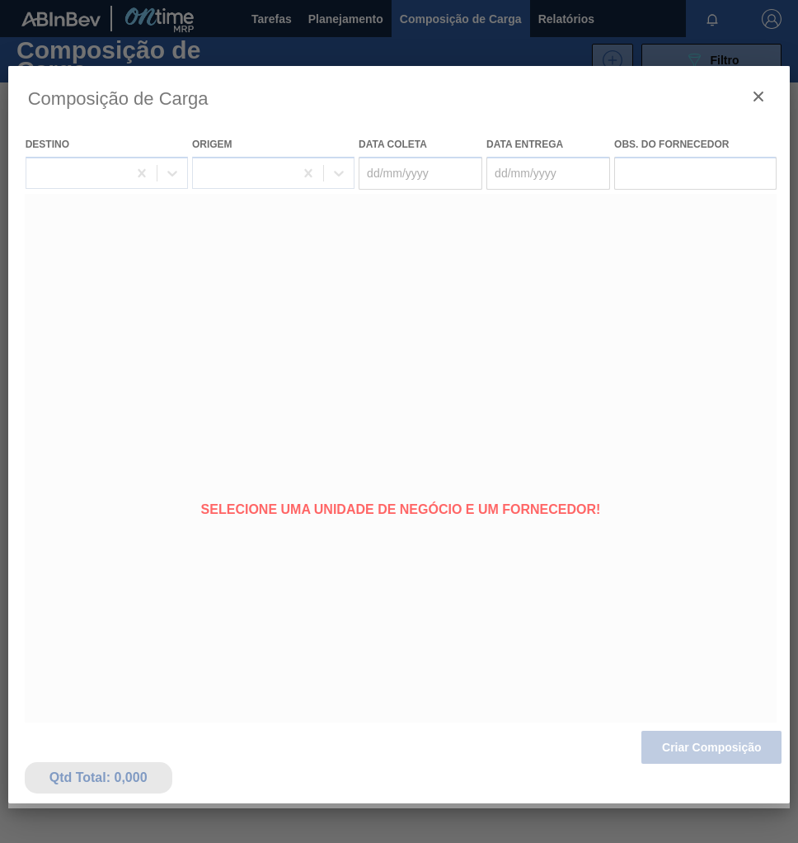
type coleta "[DATE]"
type Entrega "[DATE]"
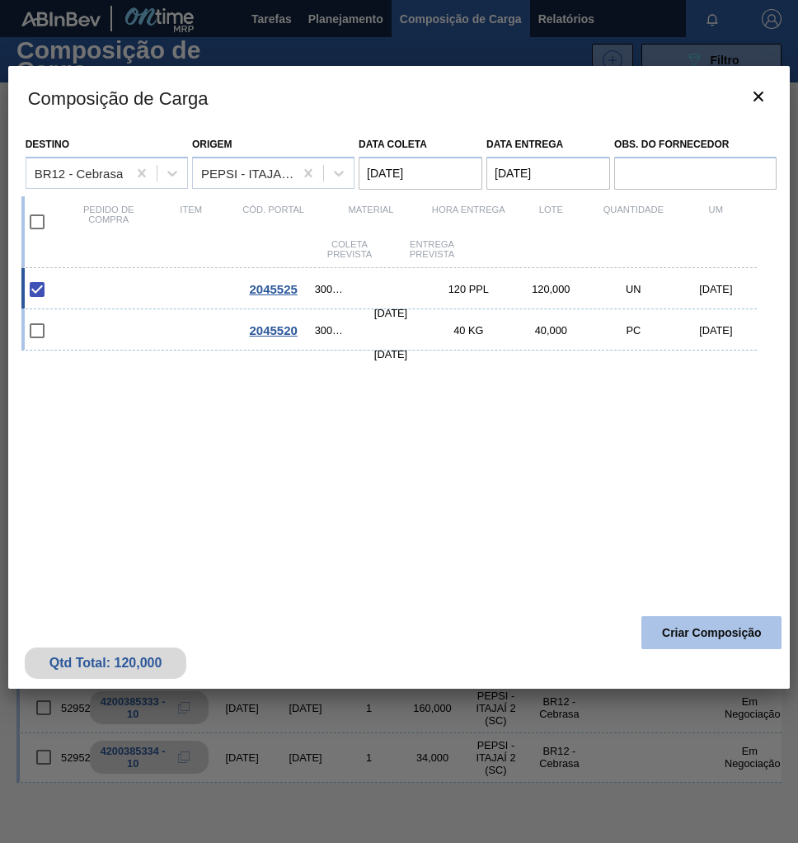
click at [665, 635] on button "Criar Composição" at bounding box center [712, 632] width 140 height 33
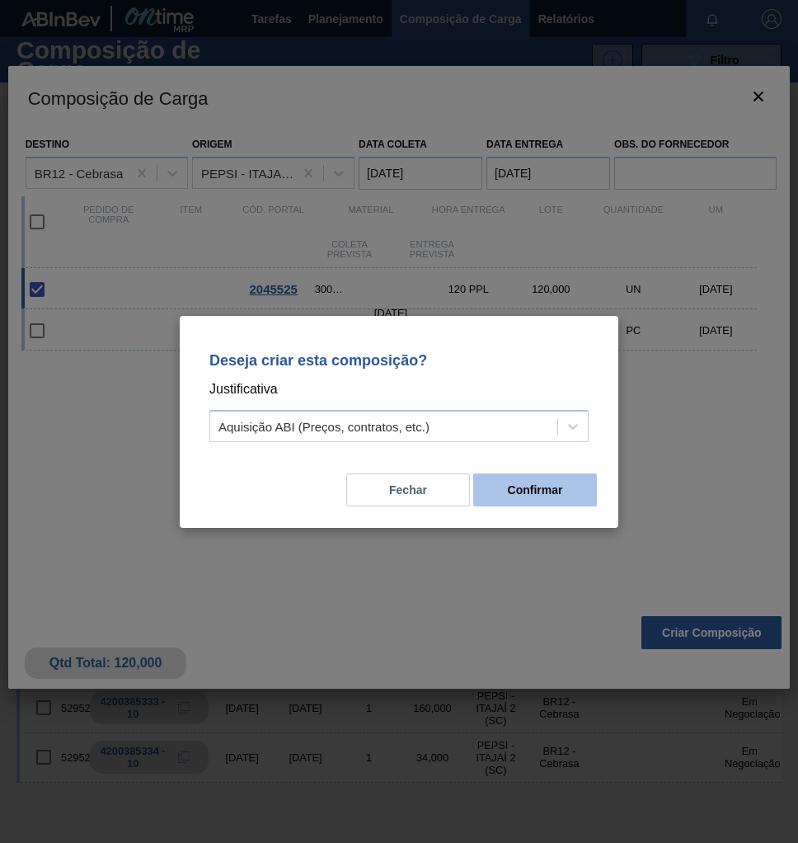
click at [539, 486] on button "Confirmar" at bounding box center [535, 489] width 124 height 33
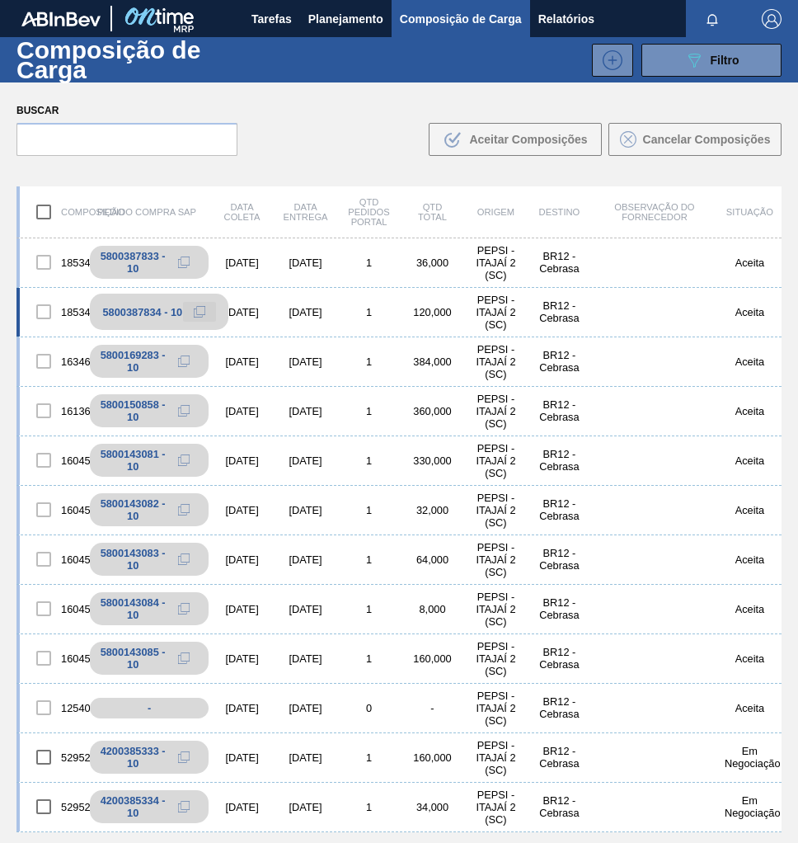
click at [202, 308] on icon at bounding box center [200, 312] width 12 height 12
click at [341, 21] on span "Planejamento" at bounding box center [345, 19] width 75 height 20
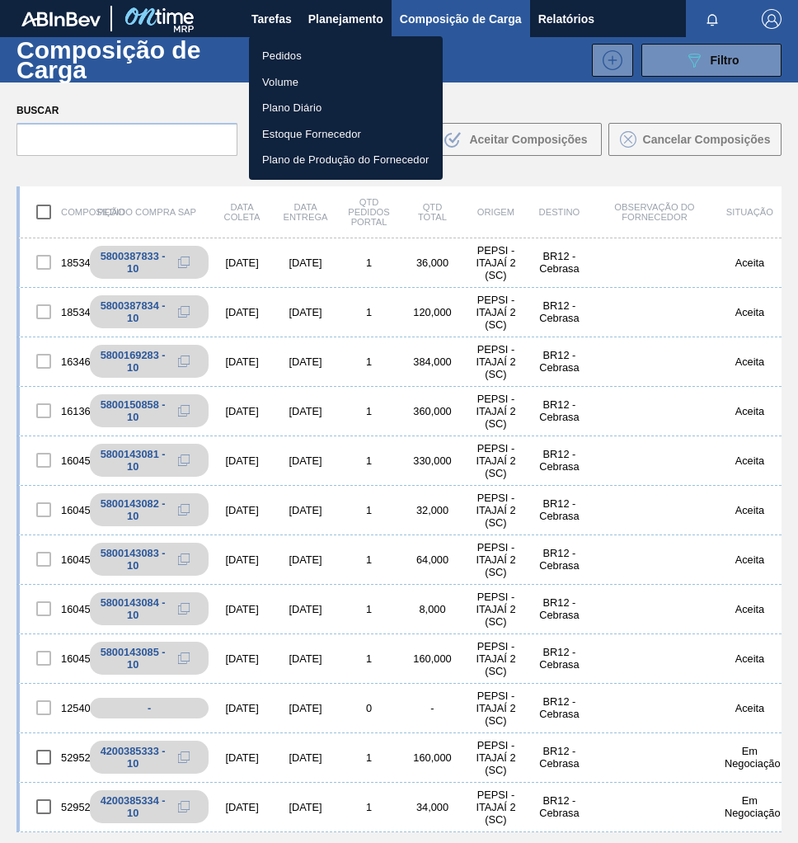
click at [288, 57] on li "Pedidos" at bounding box center [346, 56] width 194 height 26
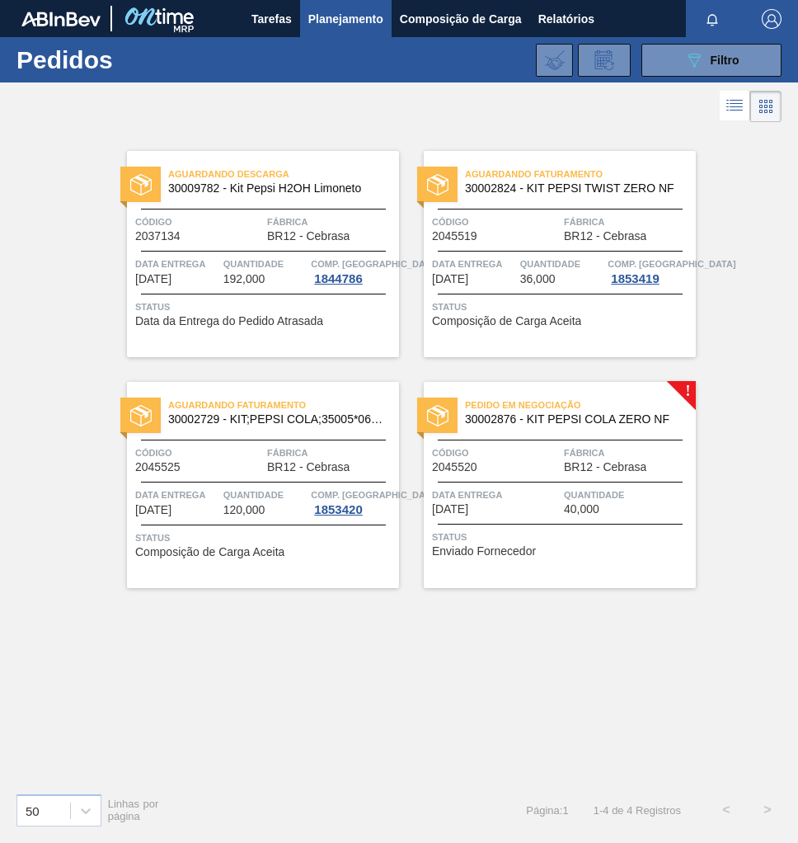
click at [612, 473] on span "BR12 - Cebrasa" at bounding box center [605, 467] width 82 height 12
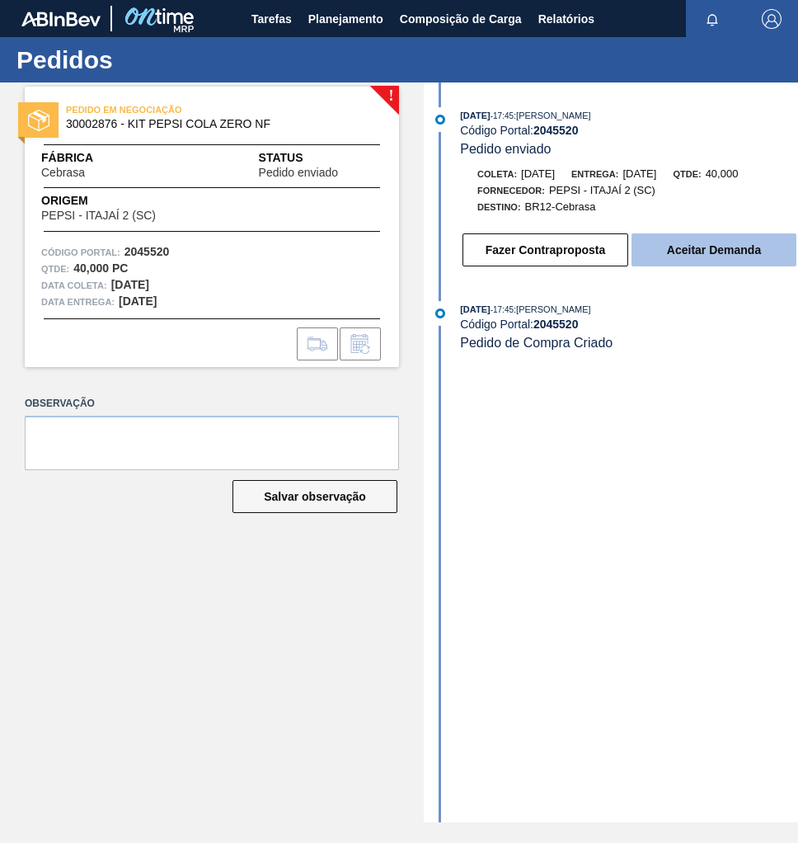
click at [722, 259] on button "Aceitar Demanda" at bounding box center [714, 249] width 165 height 33
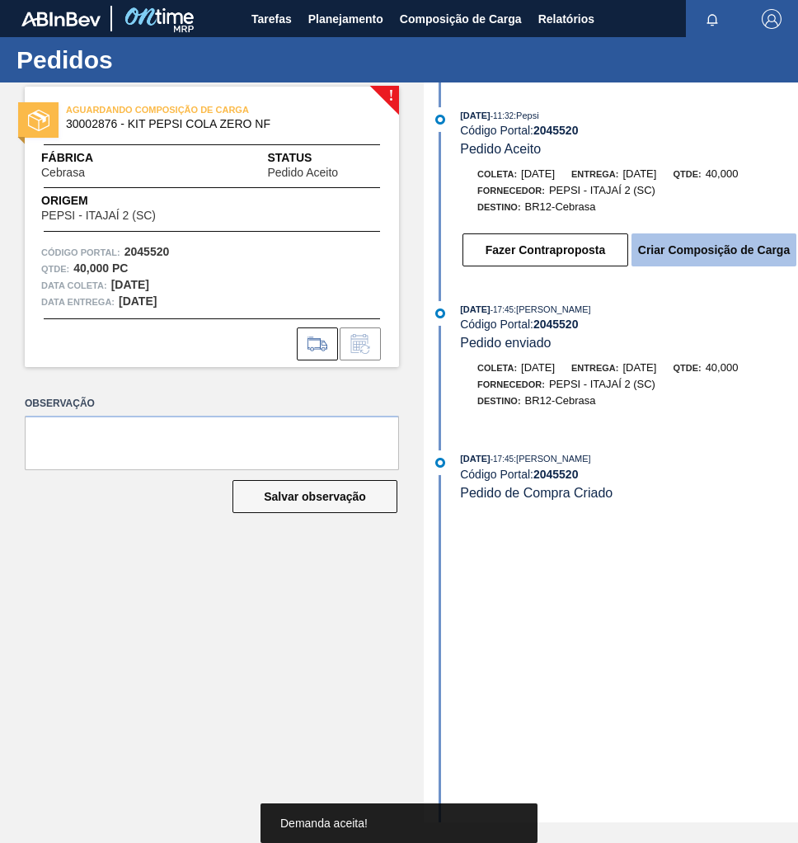
click at [745, 257] on button "Criar Composição de Carga" at bounding box center [714, 249] width 165 height 33
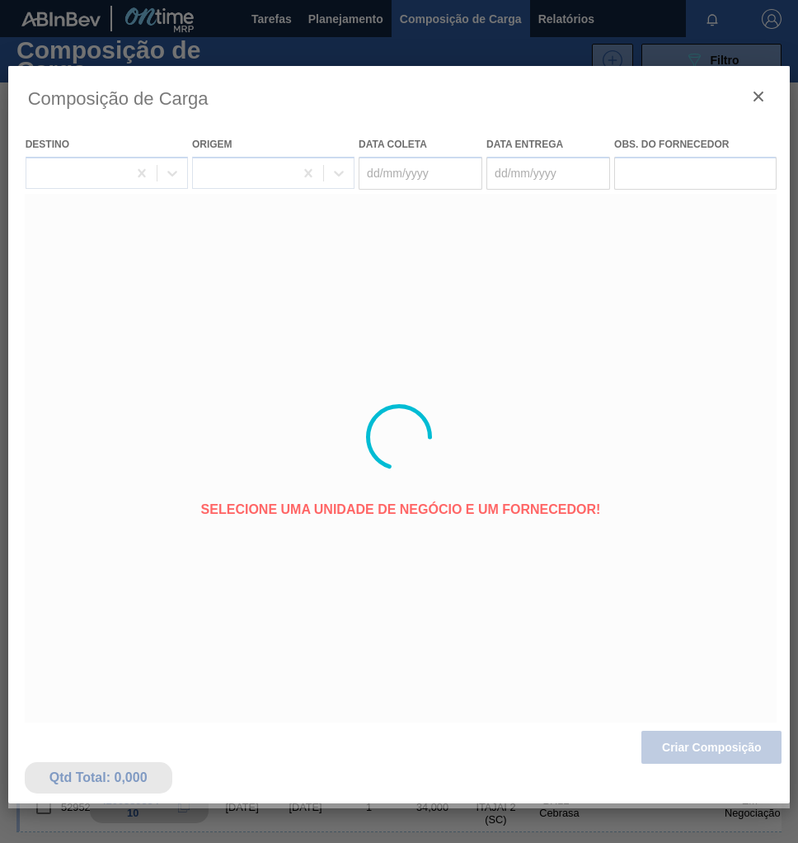
type coleta "[DATE]"
type Entrega "[DATE]"
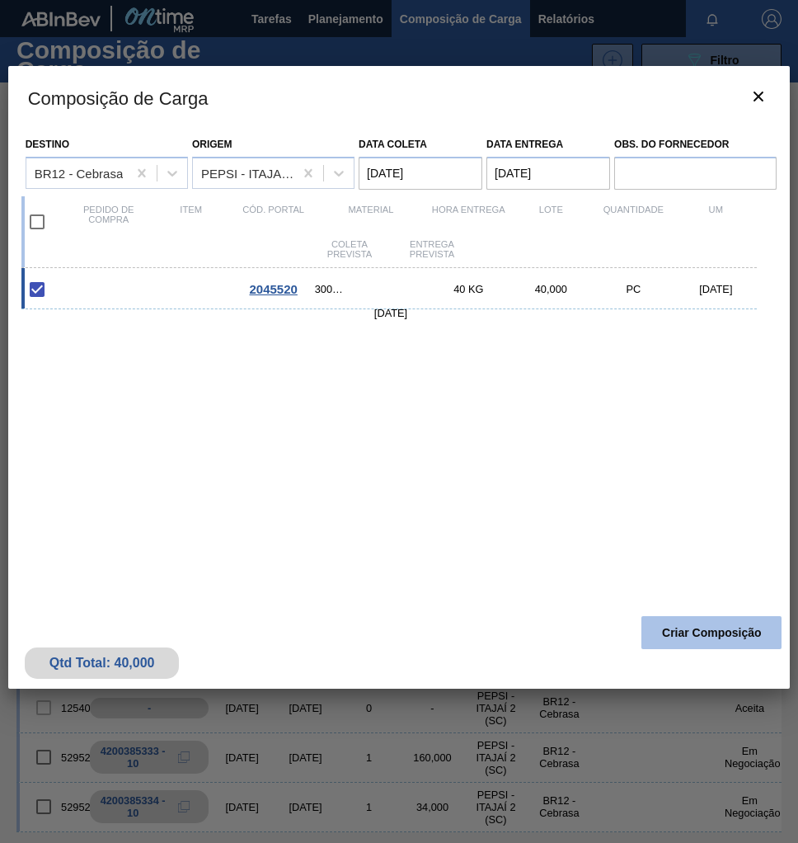
click at [731, 626] on button "Criar Composição" at bounding box center [712, 632] width 140 height 33
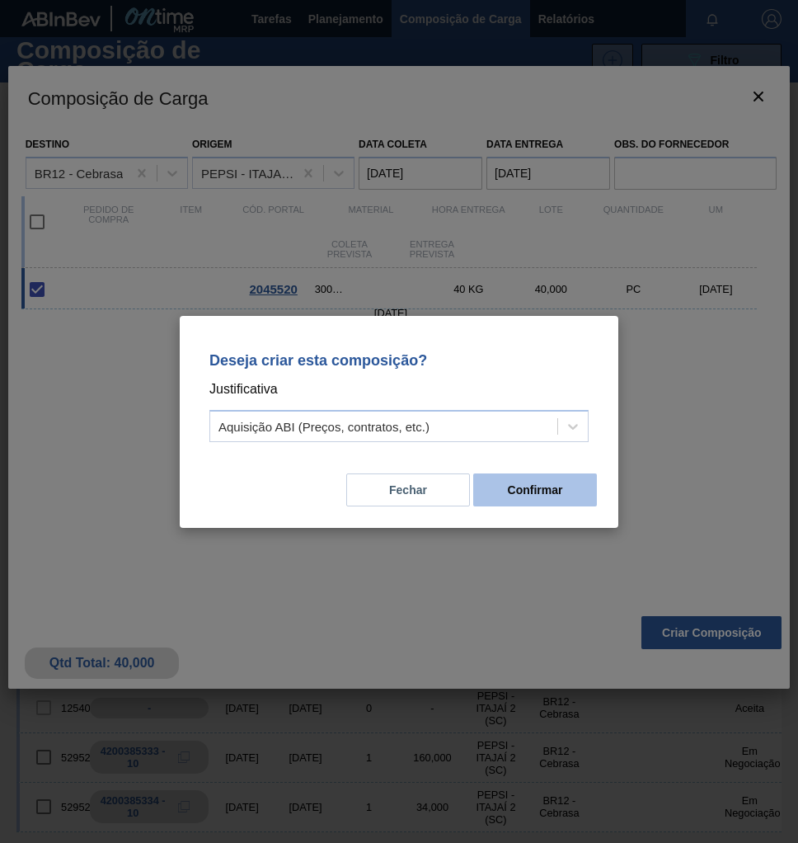
click at [545, 499] on button "Confirmar" at bounding box center [535, 489] width 124 height 33
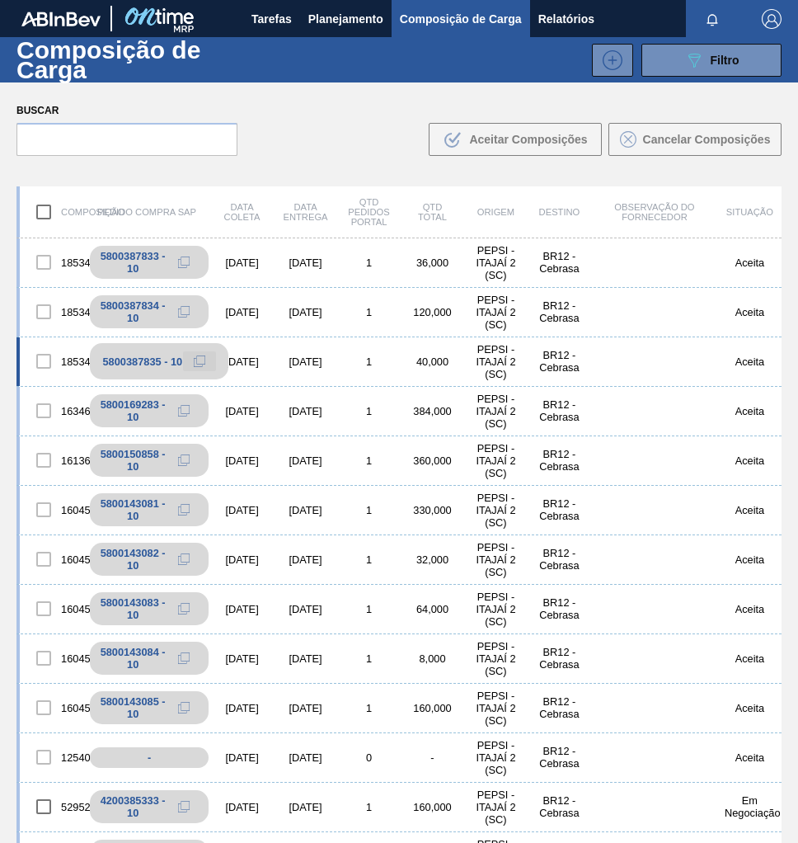
click at [191, 363] on button at bounding box center [199, 361] width 33 height 20
